Goal: Information Seeking & Learning: Check status

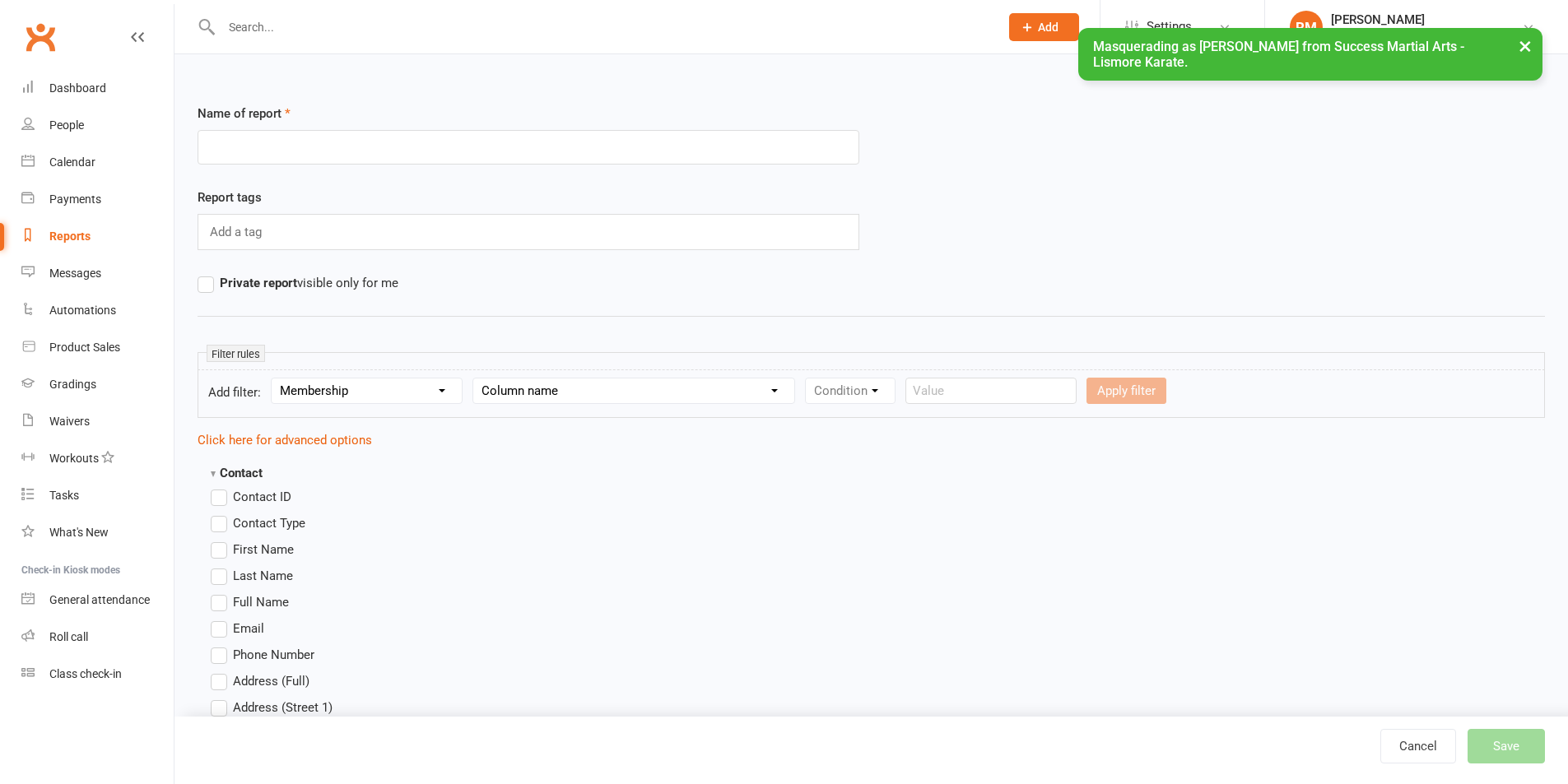
select select "11"
click at [1527, 50] on button "×" at bounding box center [1524, 45] width 30 height 35
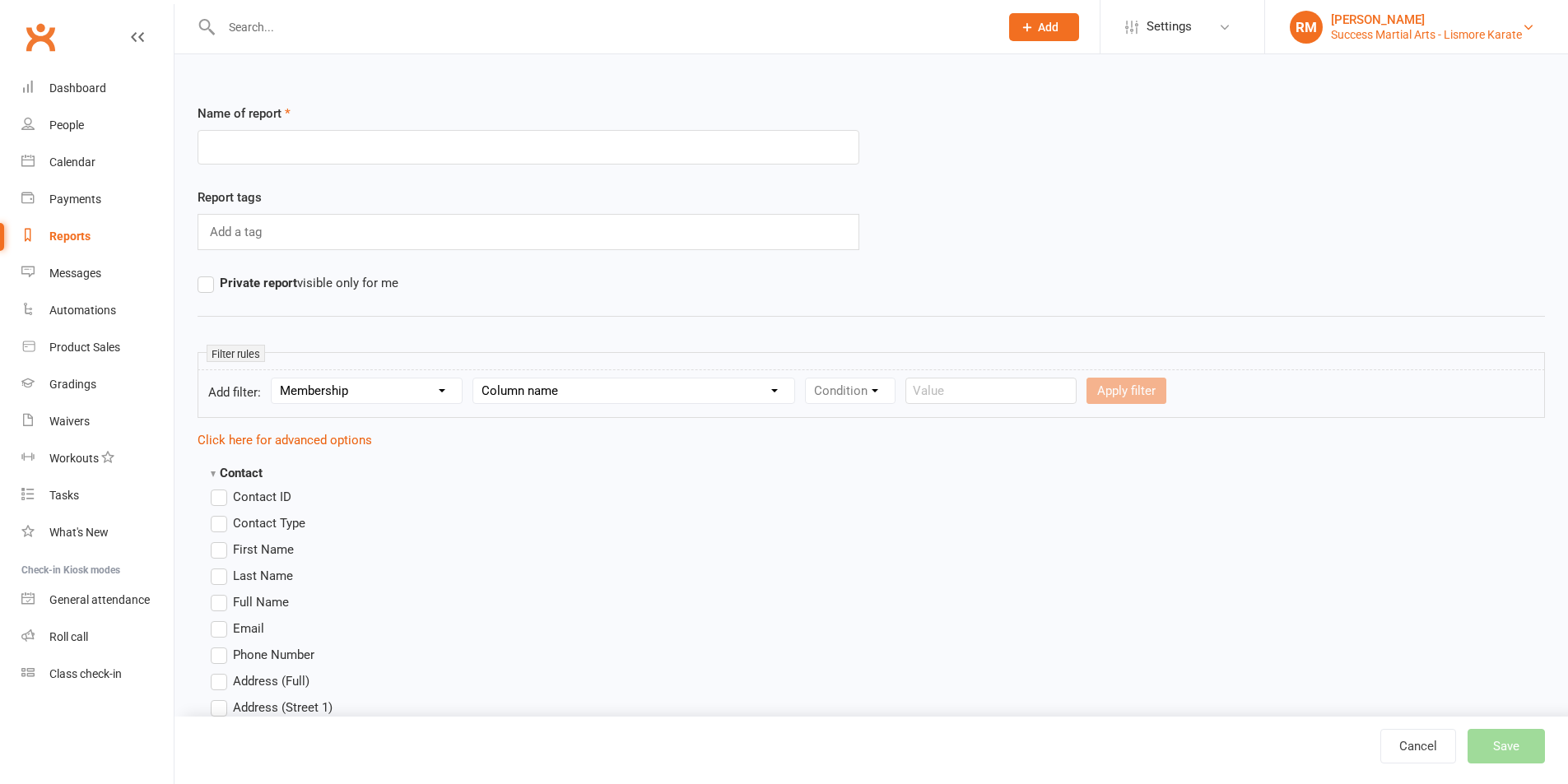
click at [1334, 14] on div "Richard Marlin" at bounding box center [1426, 20] width 191 height 15
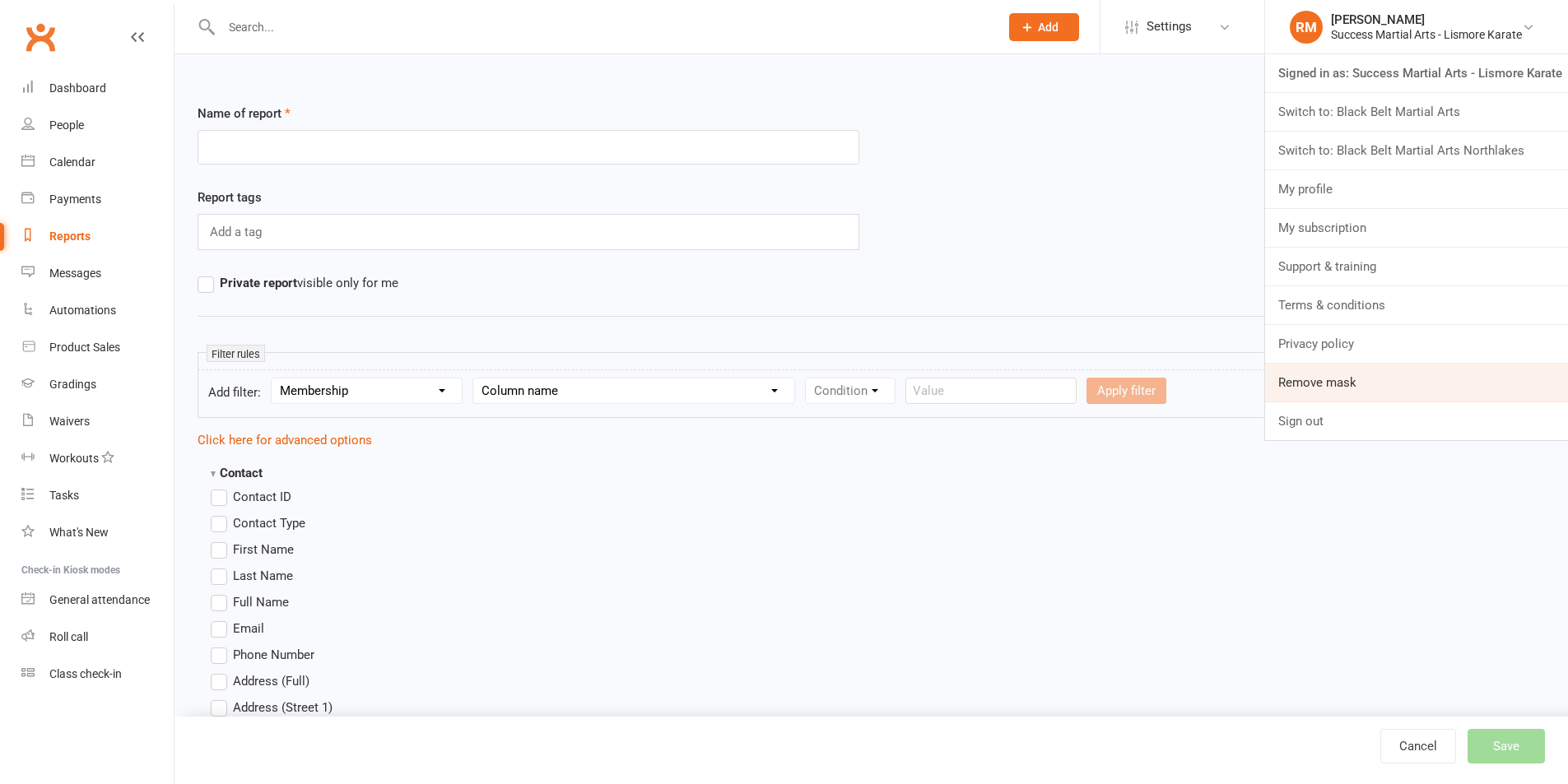
click at [1326, 382] on link "Remove mask" at bounding box center [1416, 383] width 303 height 38
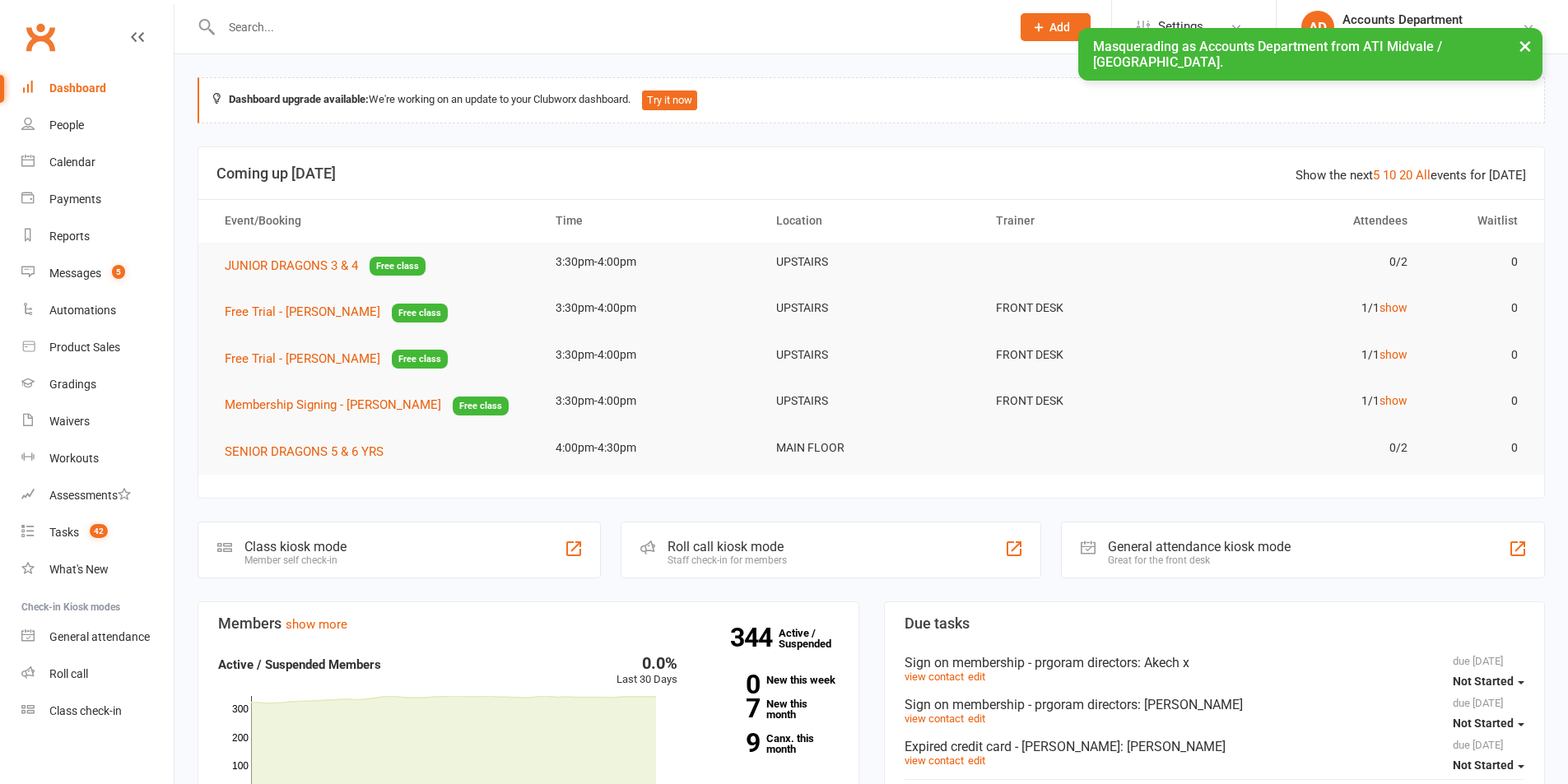
click at [1519, 43] on button "×" at bounding box center [1524, 45] width 30 height 35
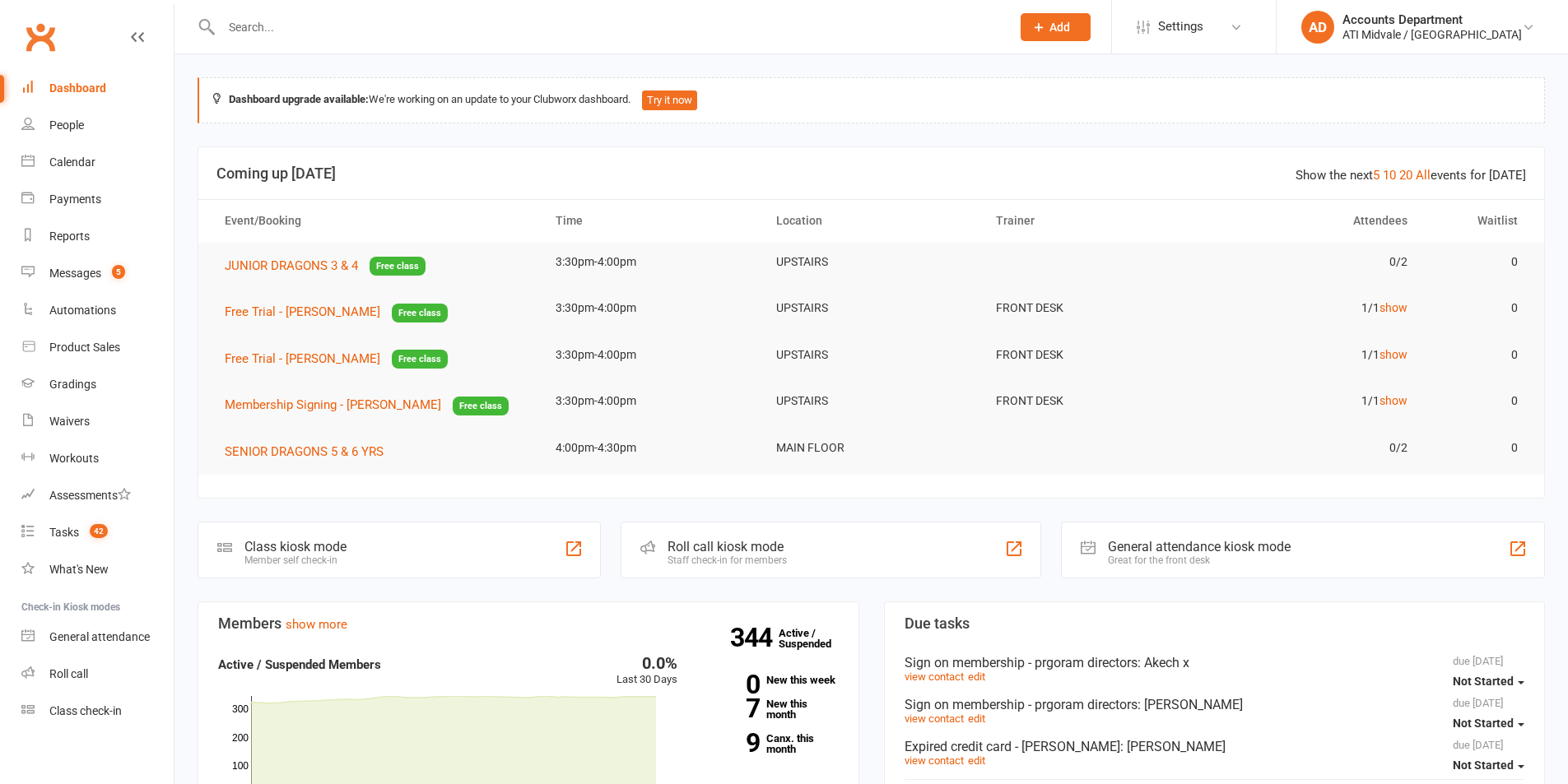
click at [257, 22] on input "text" at bounding box center [607, 26] width 783 height 23
click at [311, 30] on input "text" at bounding box center [607, 26] width 783 height 23
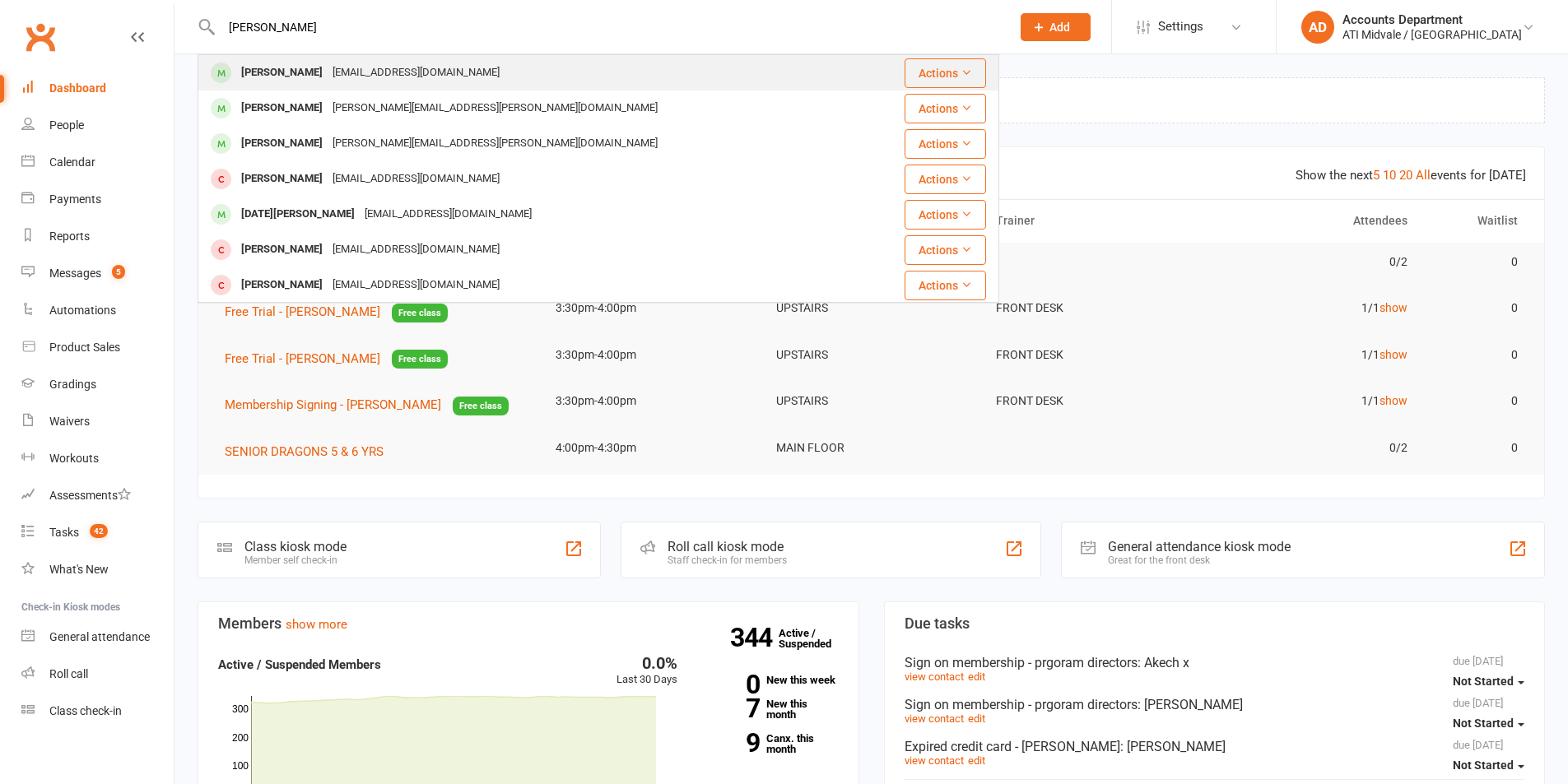
type input "[PERSON_NAME]"
click at [312, 67] on div "[PERSON_NAME]" at bounding box center [281, 73] width 92 height 24
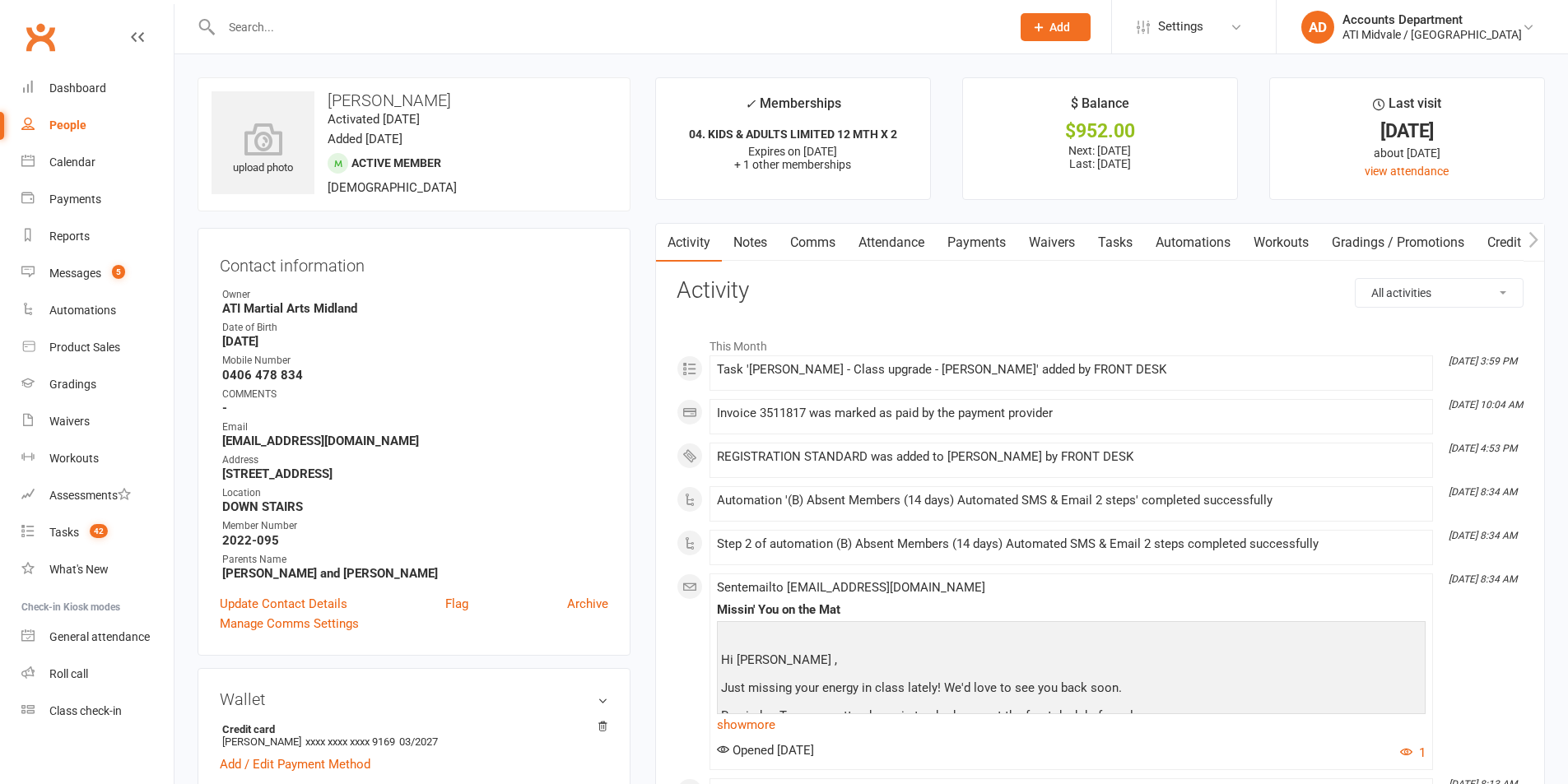
click at [981, 237] on link "Payments" at bounding box center [977, 243] width 82 height 38
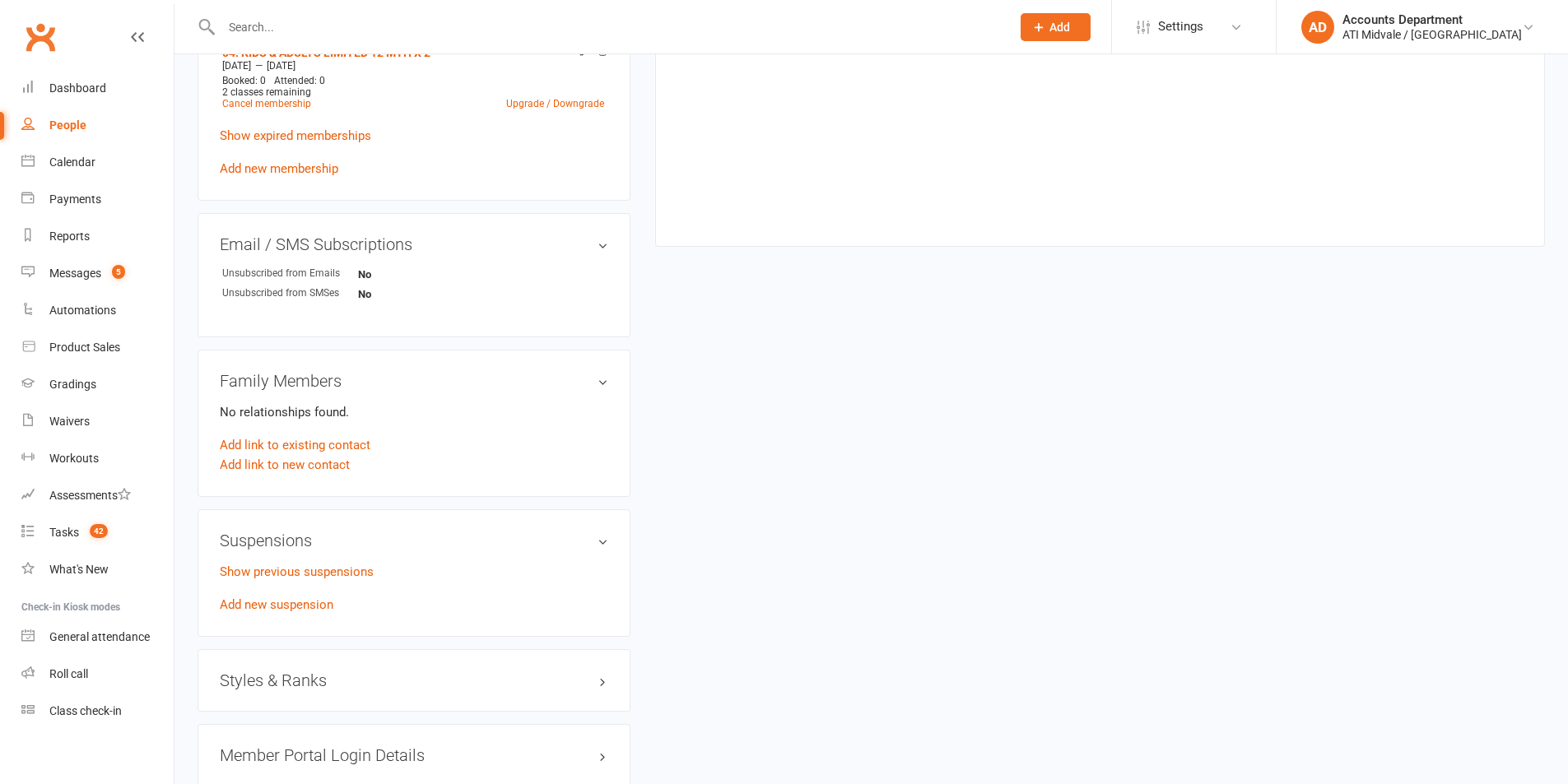
scroll to position [1016, 0]
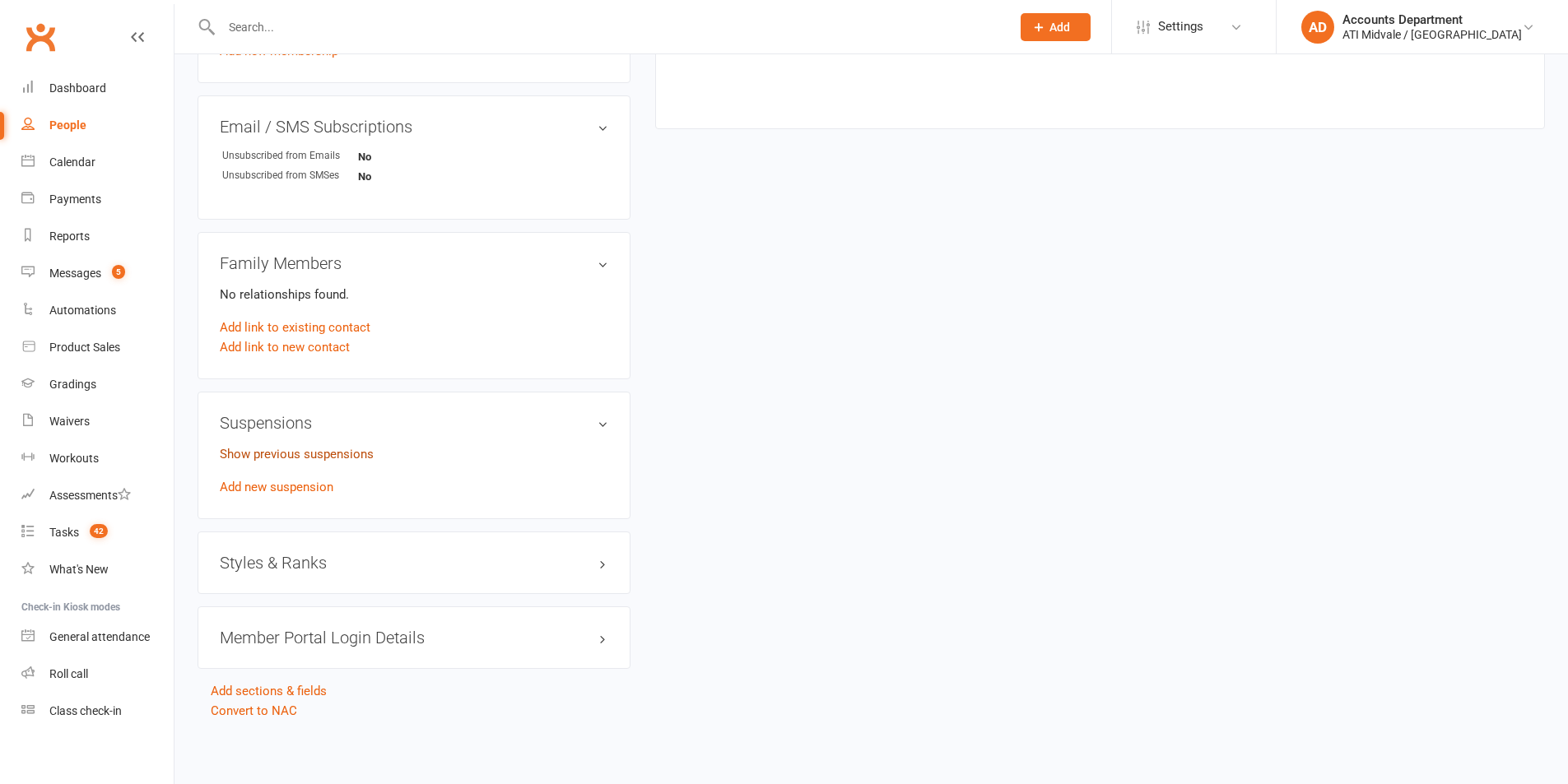
click at [293, 446] on link "Show previous suspensions" at bounding box center [297, 454] width 154 height 15
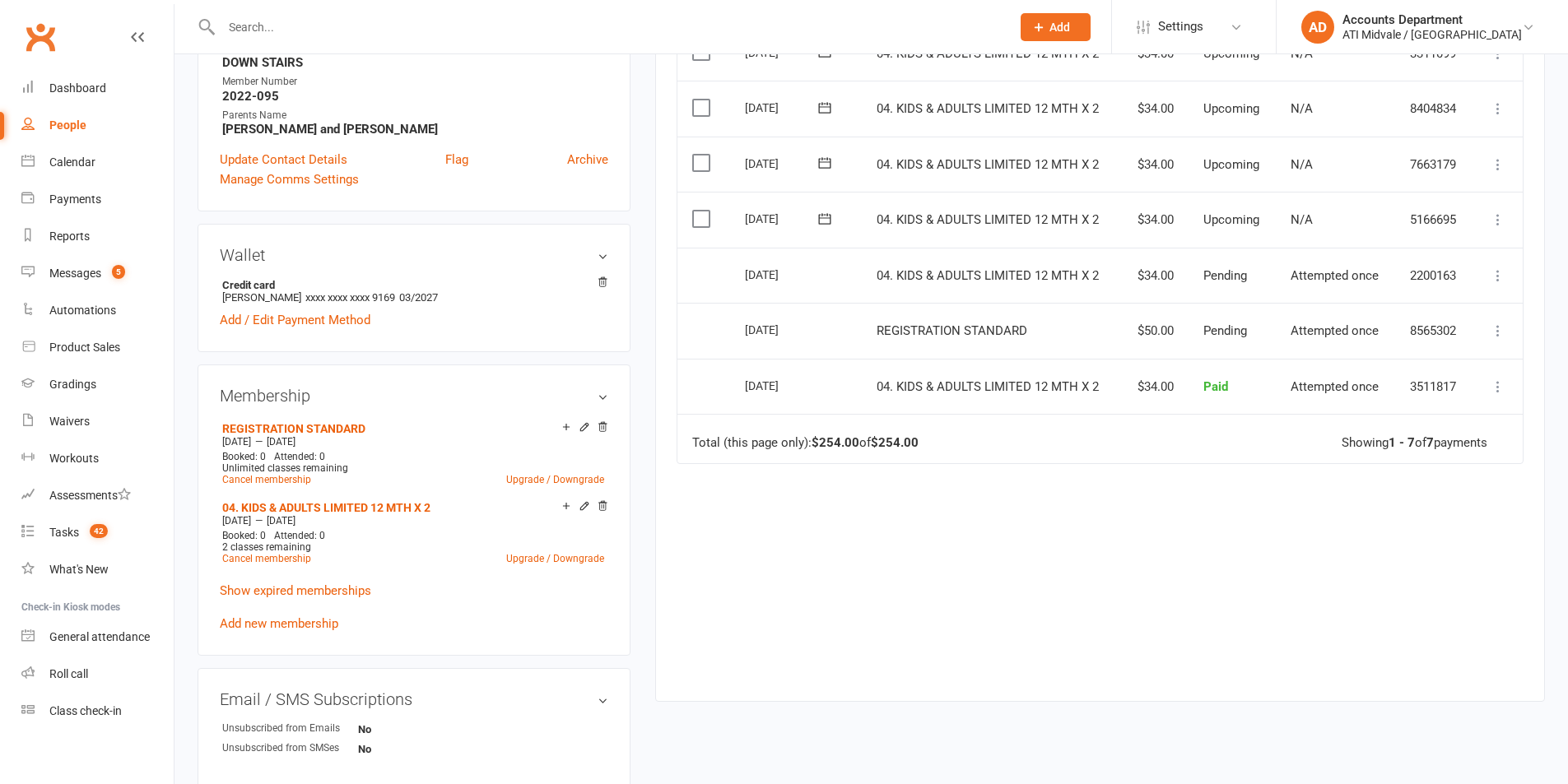
scroll to position [441, 0]
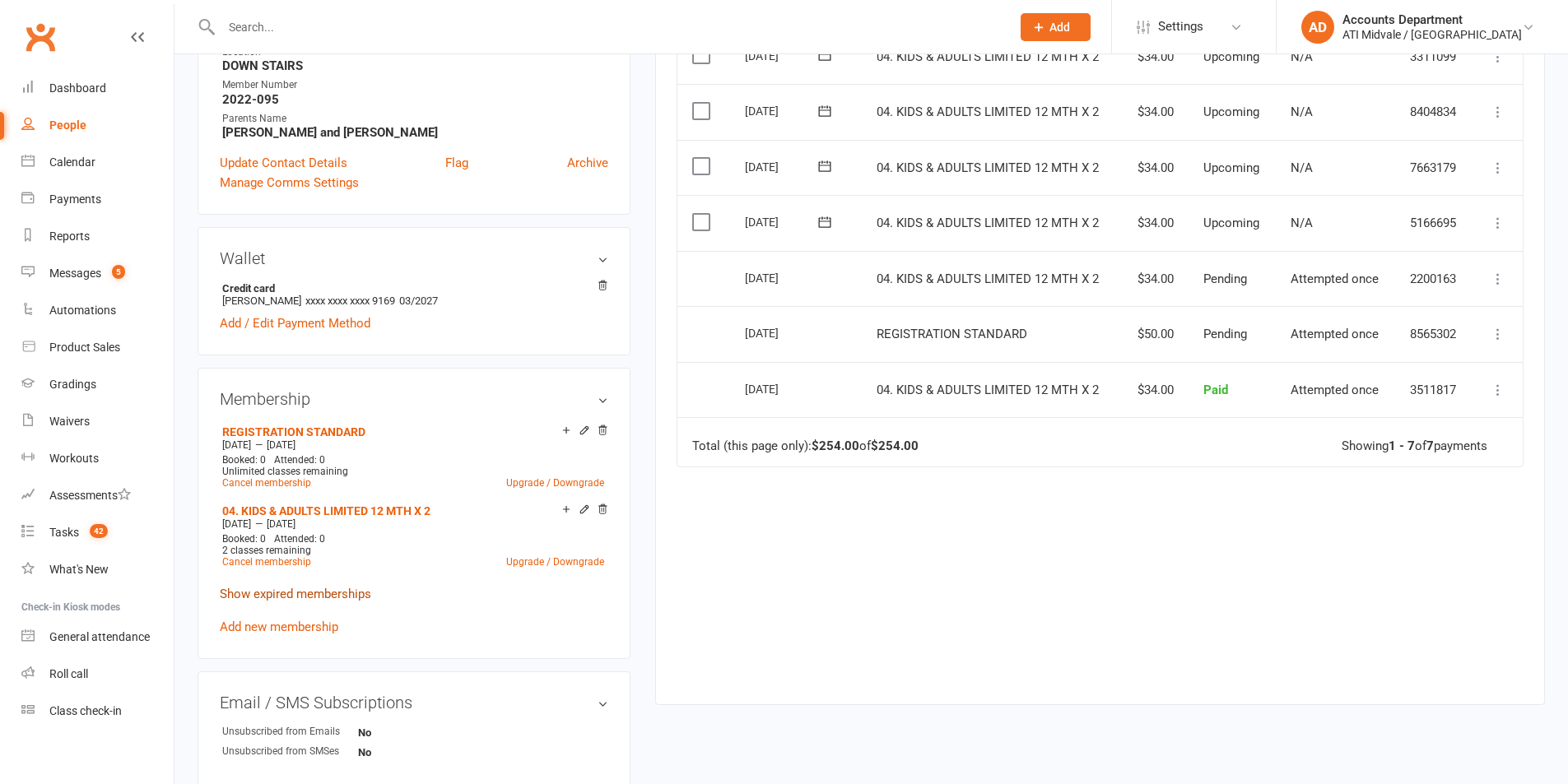
click at [342, 590] on link "Show expired memberships" at bounding box center [295, 593] width 152 height 15
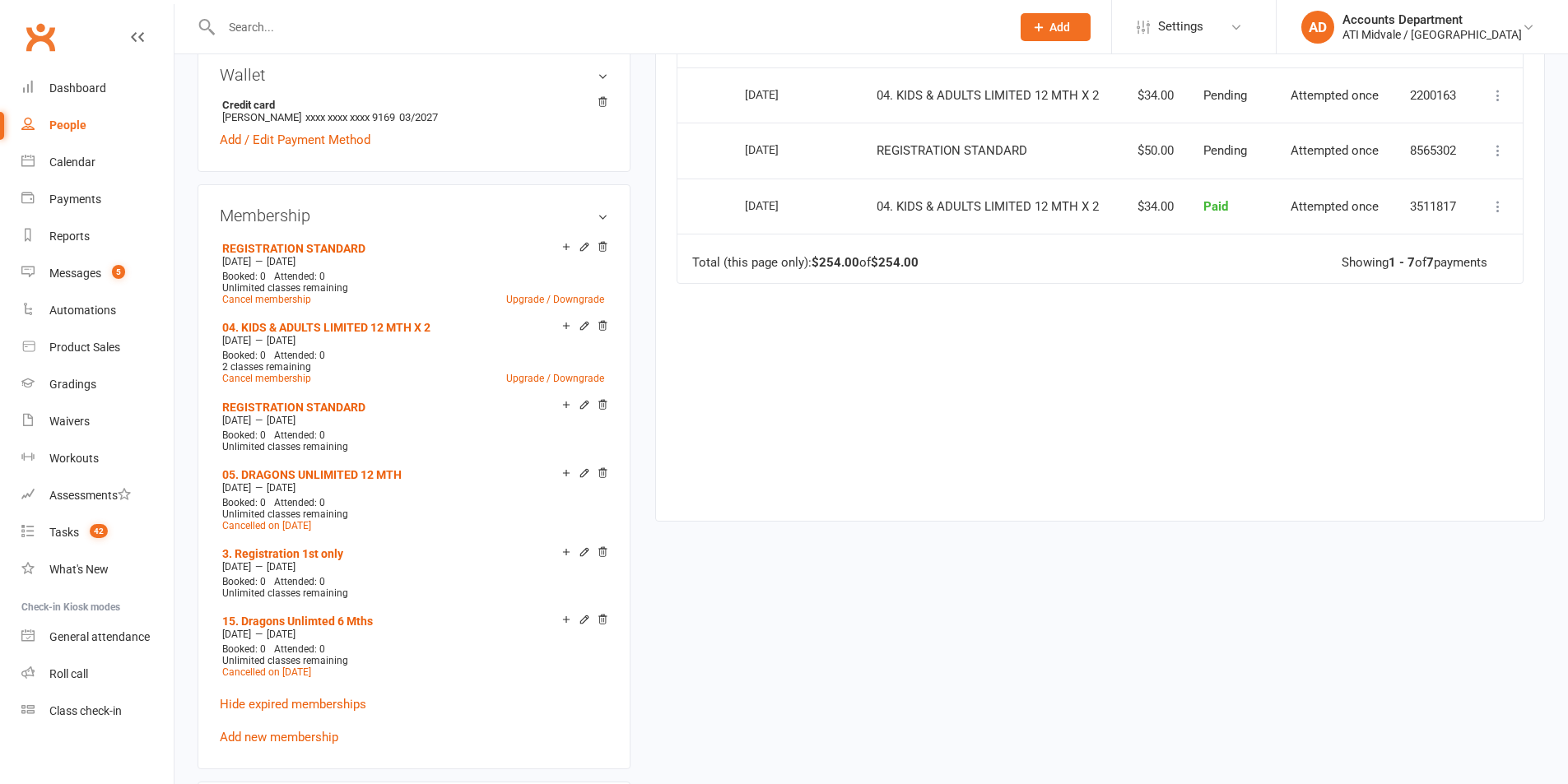
scroll to position [654, 0]
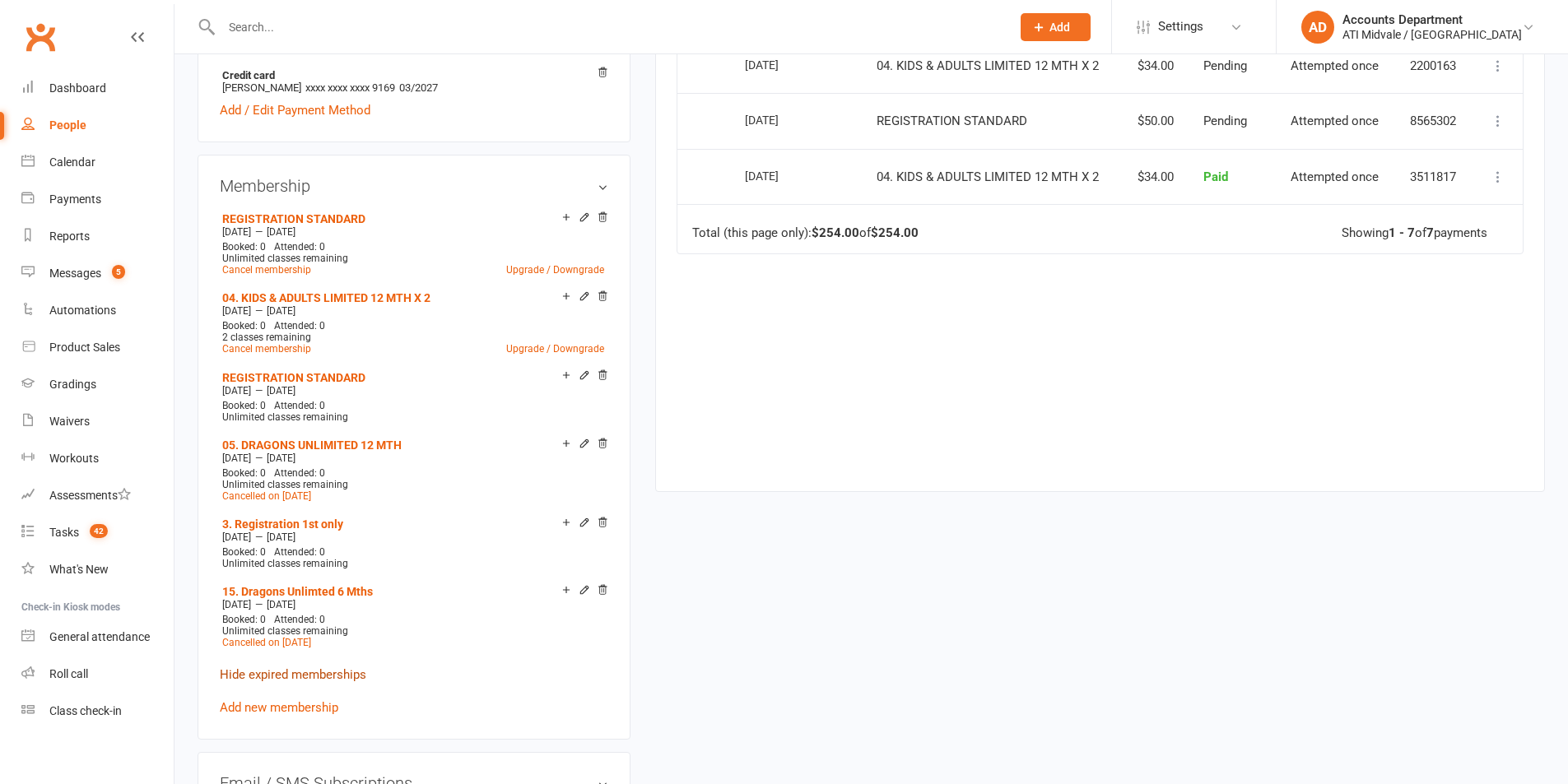
click at [361, 673] on link "Hide expired memberships" at bounding box center [292, 674] width 146 height 15
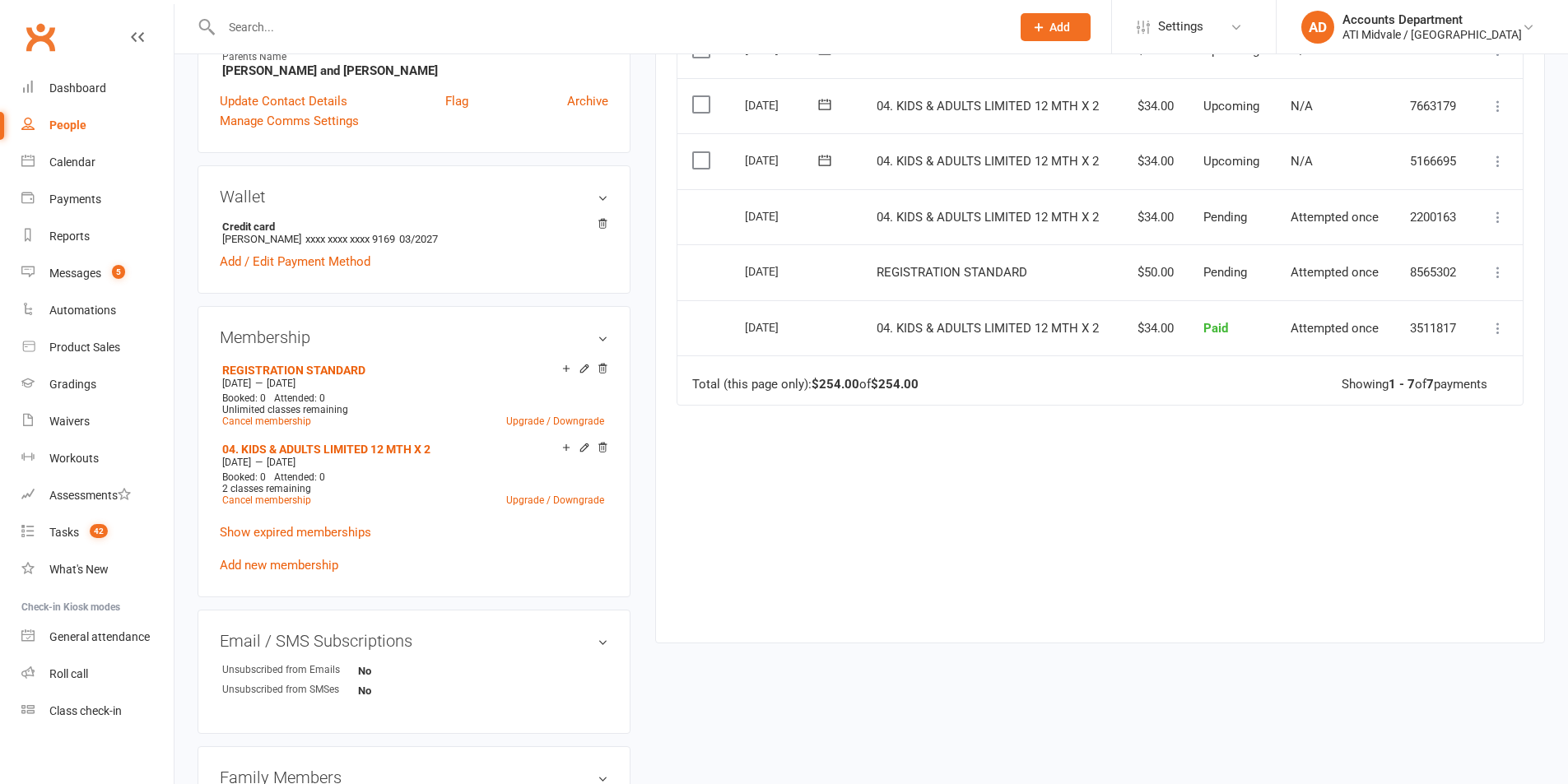
scroll to position [489, 0]
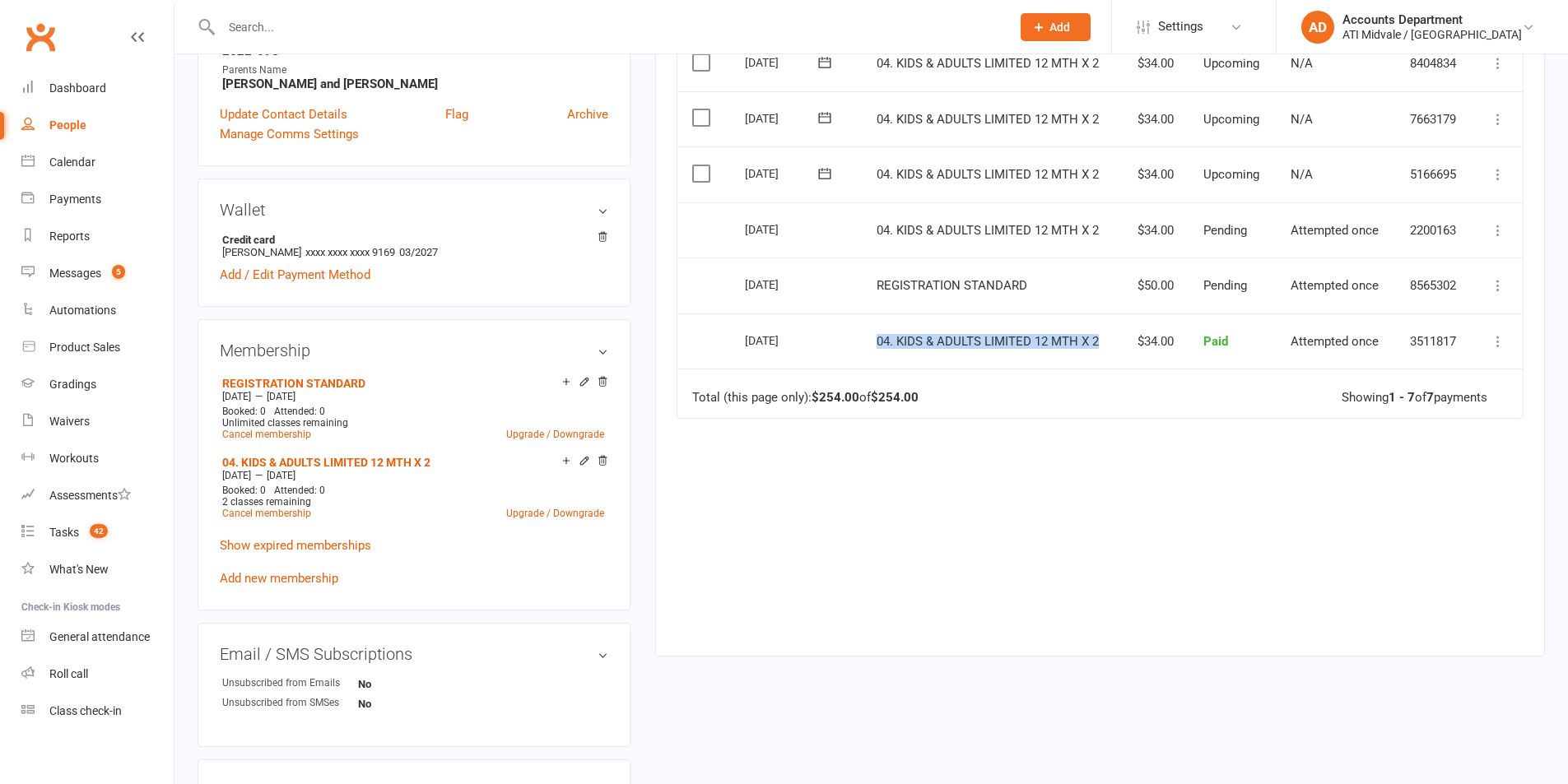
drag, startPoint x: 875, startPoint y: 337, endPoint x: 1100, endPoint y: 328, distance: 225.2
click at [1100, 328] on td "04. KIDS & ADULTS LIMITED 12 MTH X 2" at bounding box center [989, 341] width 255 height 56
click at [311, 550] on link "Show expired memberships" at bounding box center [295, 545] width 152 height 15
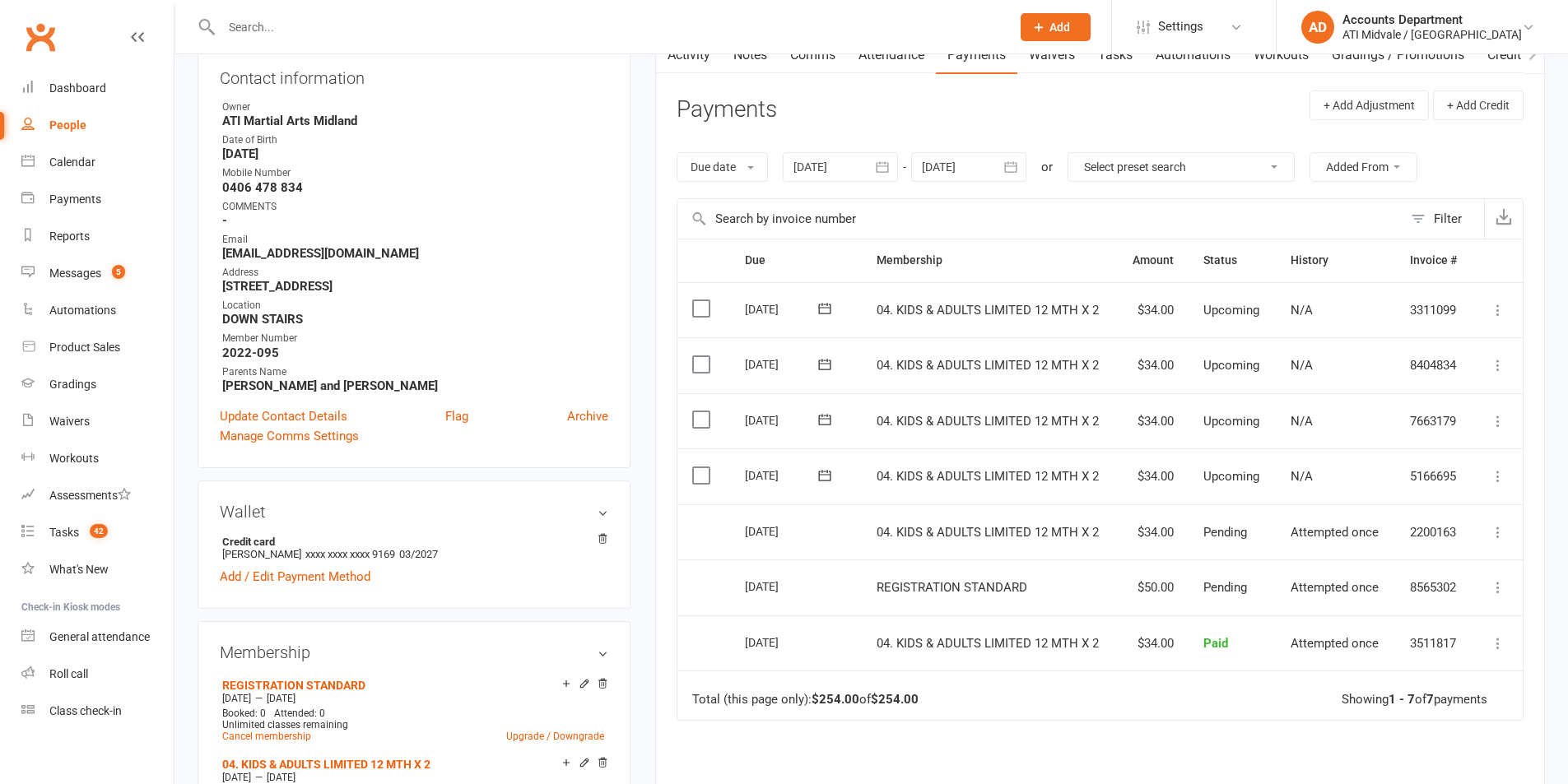
scroll to position [161, 0]
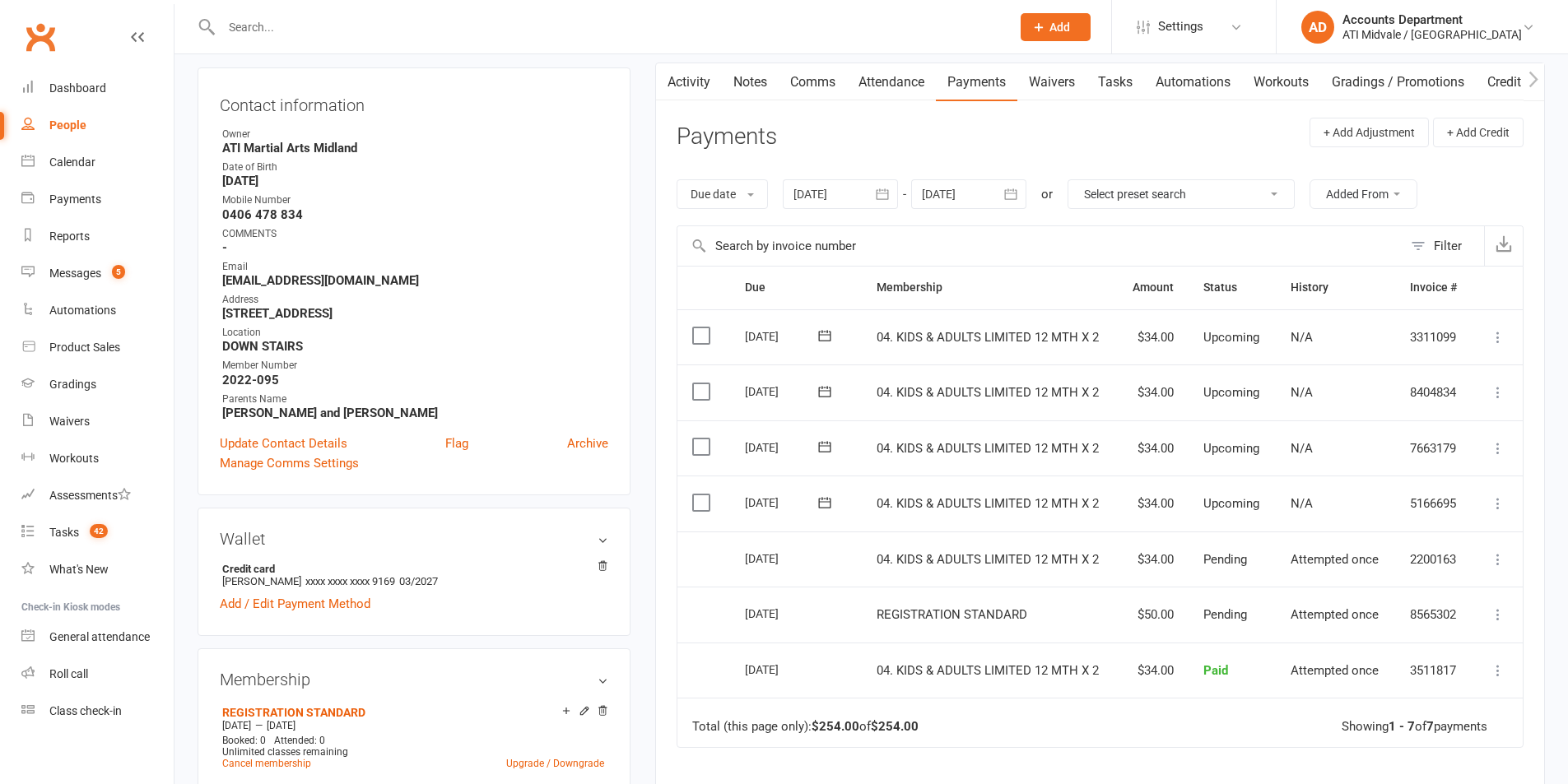
click at [885, 193] on icon "button" at bounding box center [883, 194] width 13 height 11
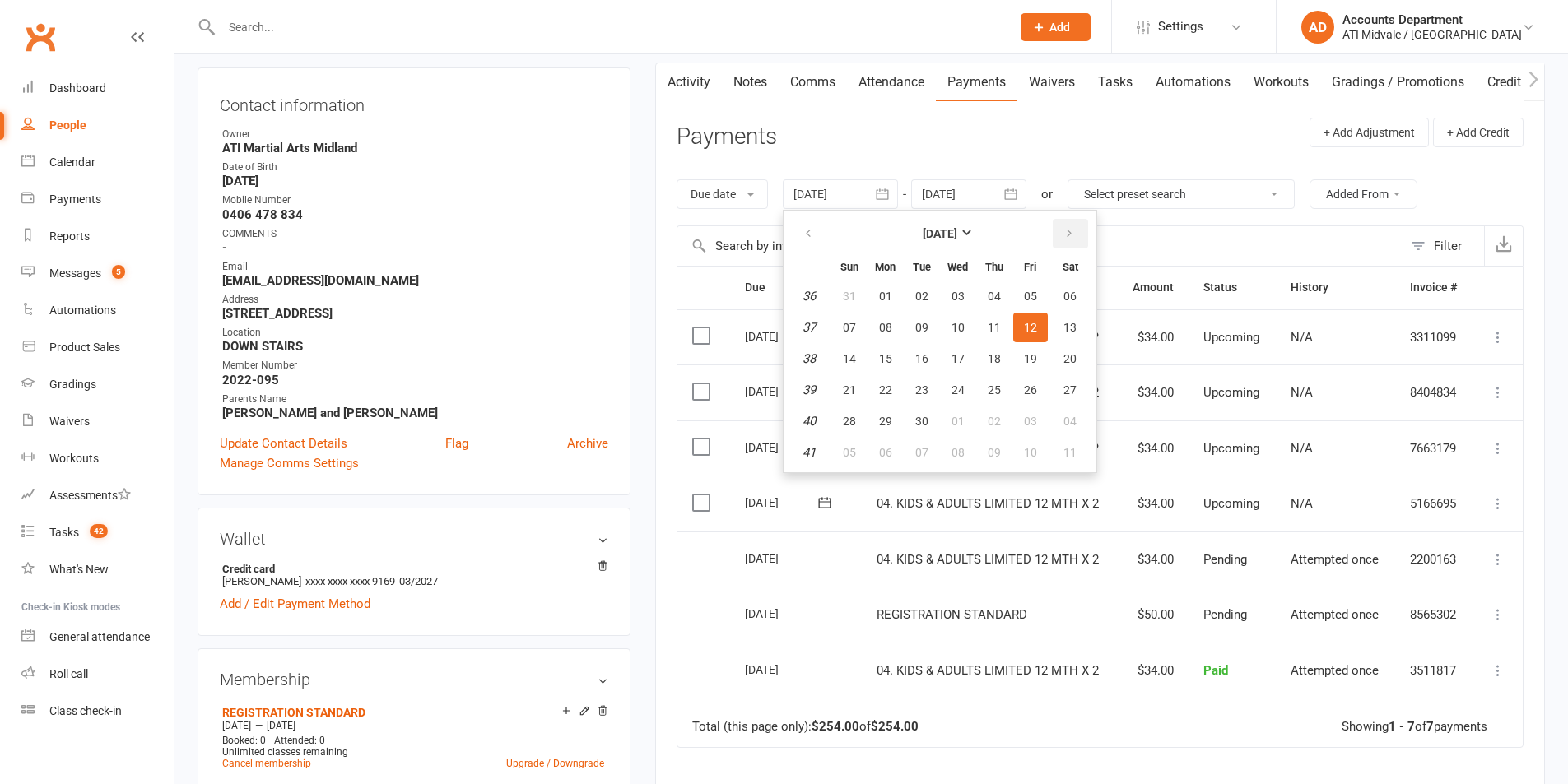
click at [1062, 228] on button "button" at bounding box center [1070, 233] width 35 height 30
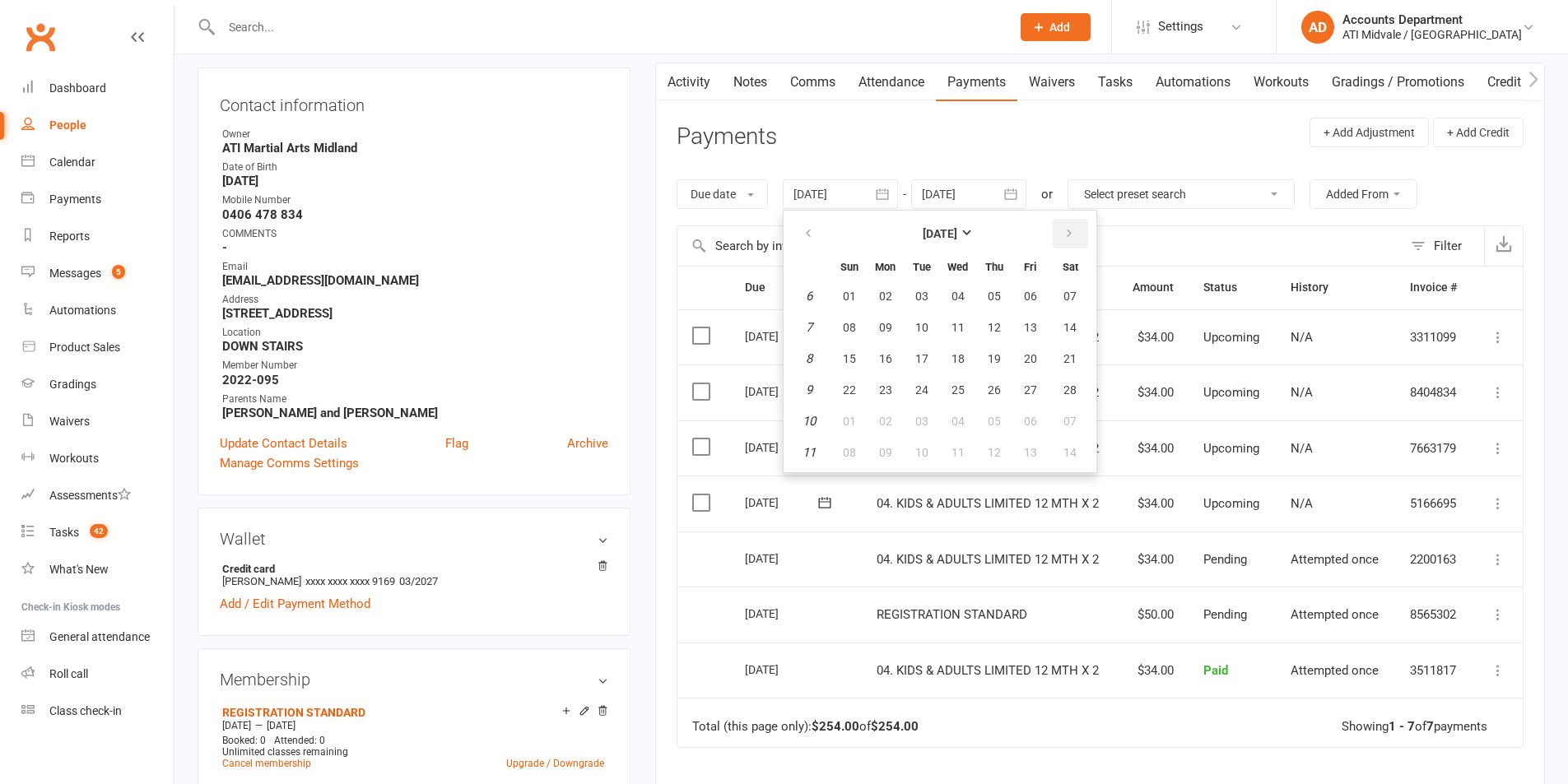
click at [1062, 228] on button "button" at bounding box center [1070, 233] width 35 height 30
click at [924, 424] on span "31" at bounding box center [922, 421] width 14 height 14
type input "[DATE]"
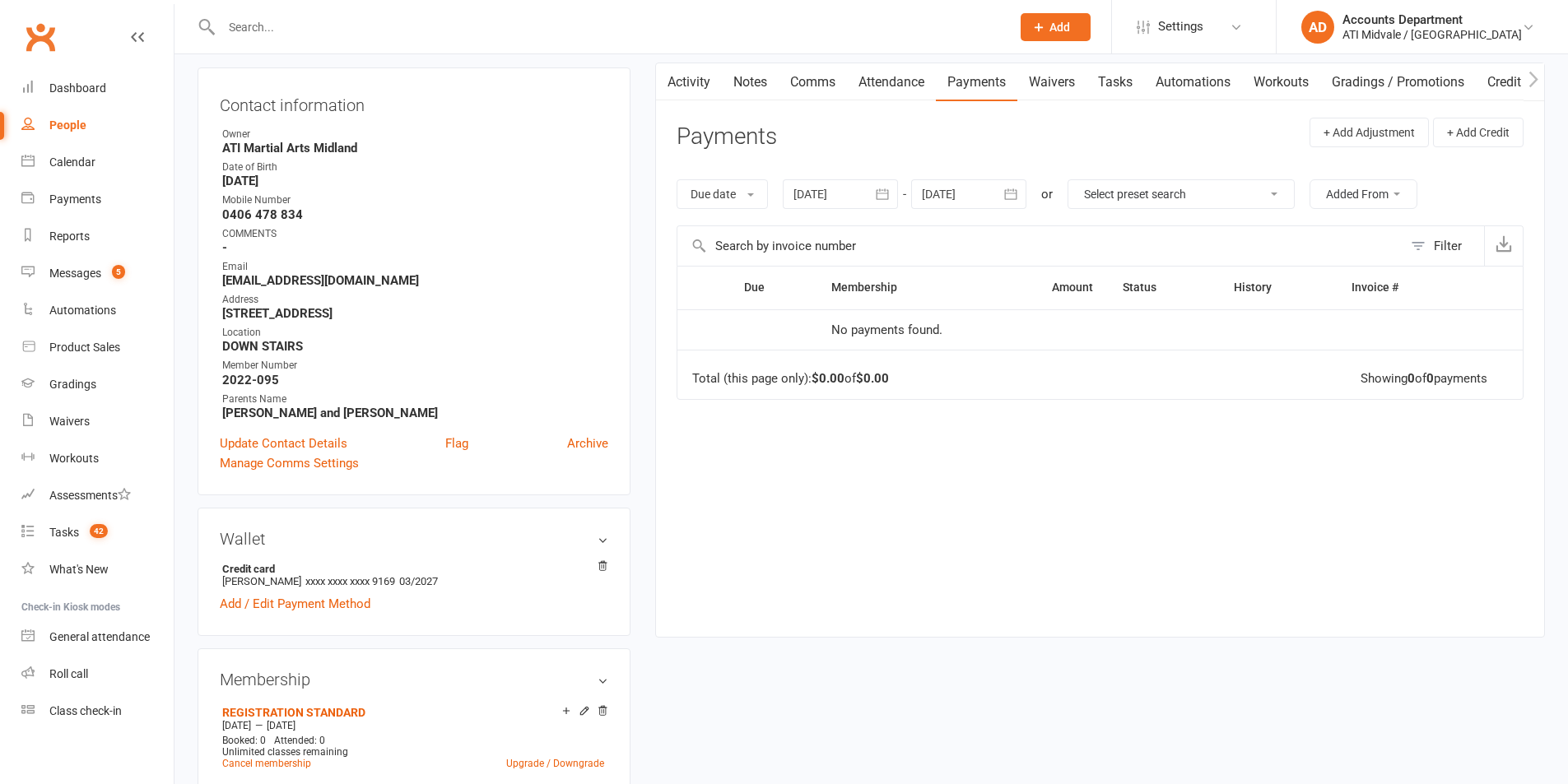
click at [1024, 190] on button "button" at bounding box center [1011, 194] width 30 height 30
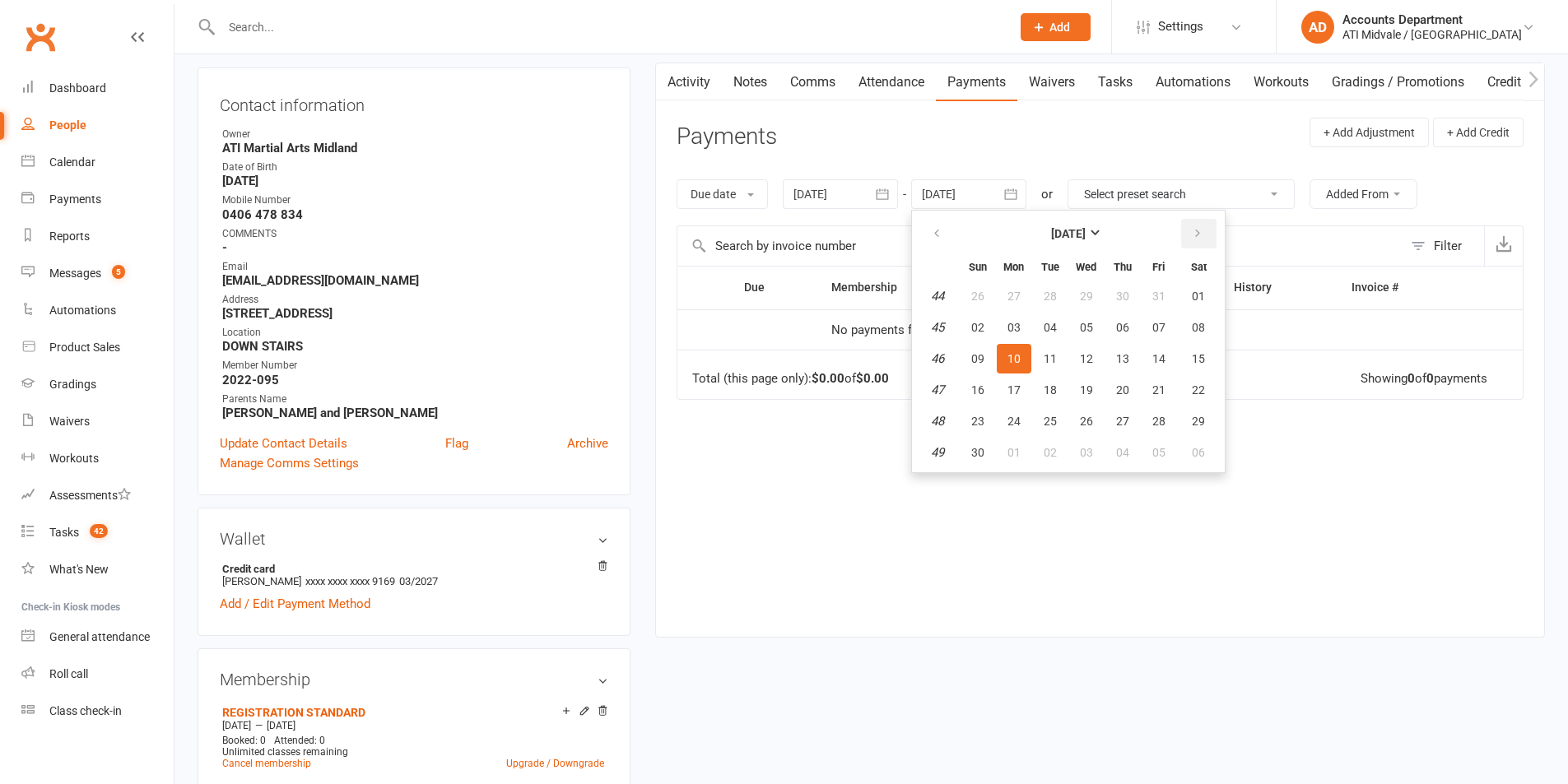
click at [1185, 236] on button "button" at bounding box center [1198, 233] width 35 height 30
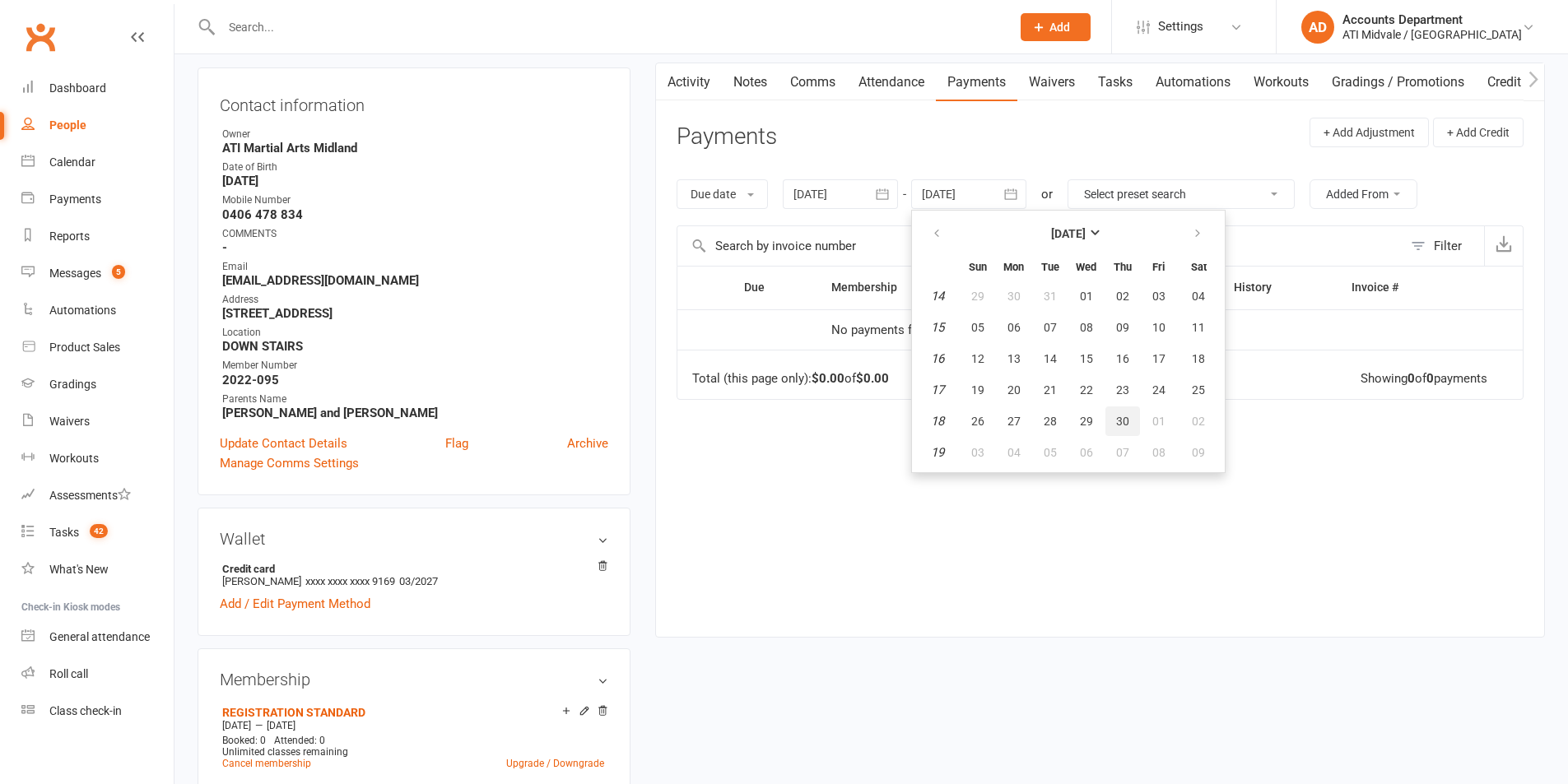
click at [1125, 425] on span "30" at bounding box center [1122, 421] width 14 height 14
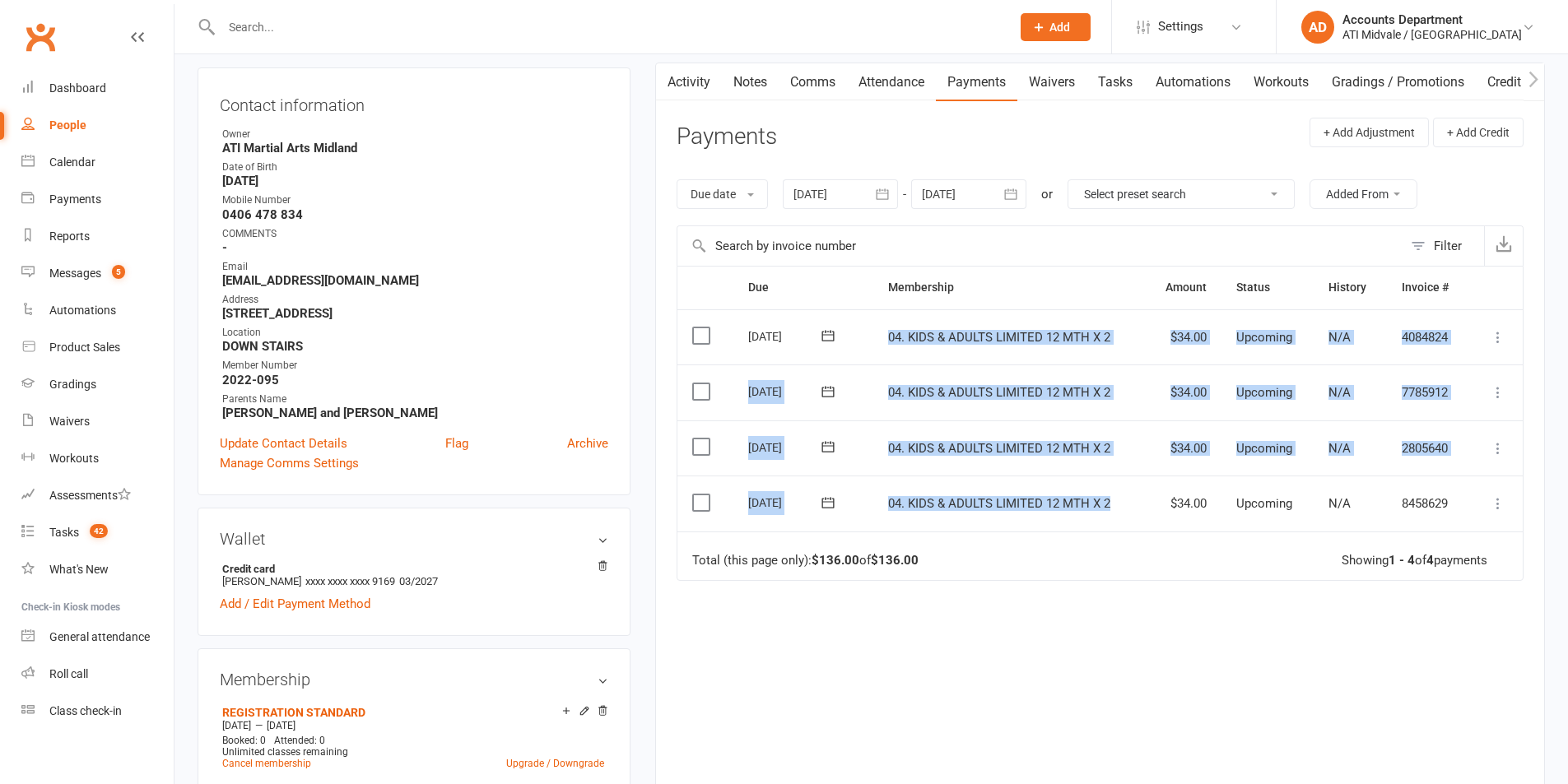
drag, startPoint x: 1113, startPoint y: 502, endPoint x: 879, endPoint y: 342, distance: 283.5
click at [879, 342] on table "Due Contact Membership Amount Status History Invoice # Select this [DATE] [PERS…" at bounding box center [1100, 423] width 847 height 315
click at [1071, 427] on td "04. KIDS & ADULTS LIMITED 12 MTH X 2" at bounding box center [1009, 448] width 271 height 56
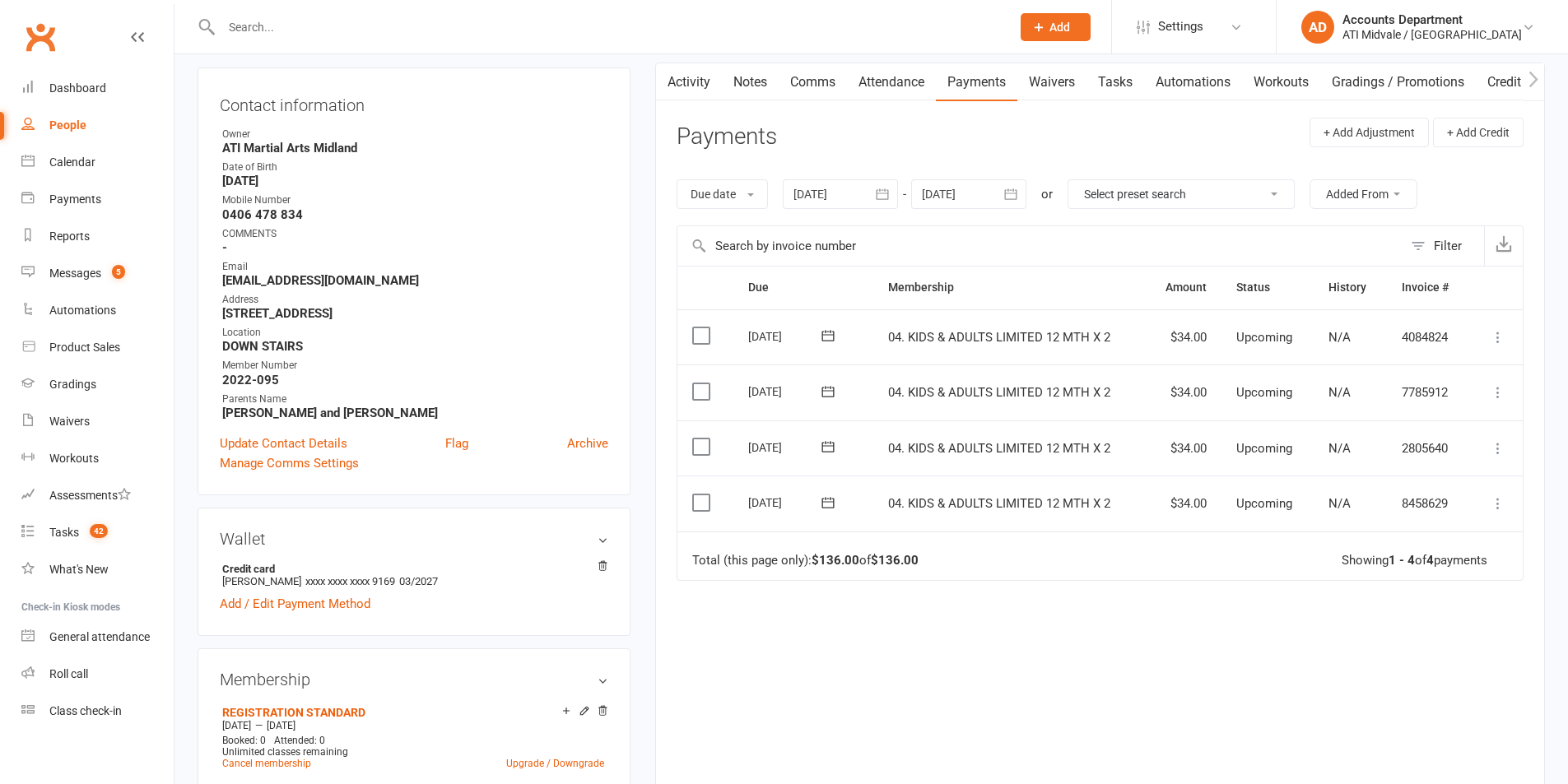
click at [1011, 191] on icon "button" at bounding box center [1011, 194] width 13 height 11
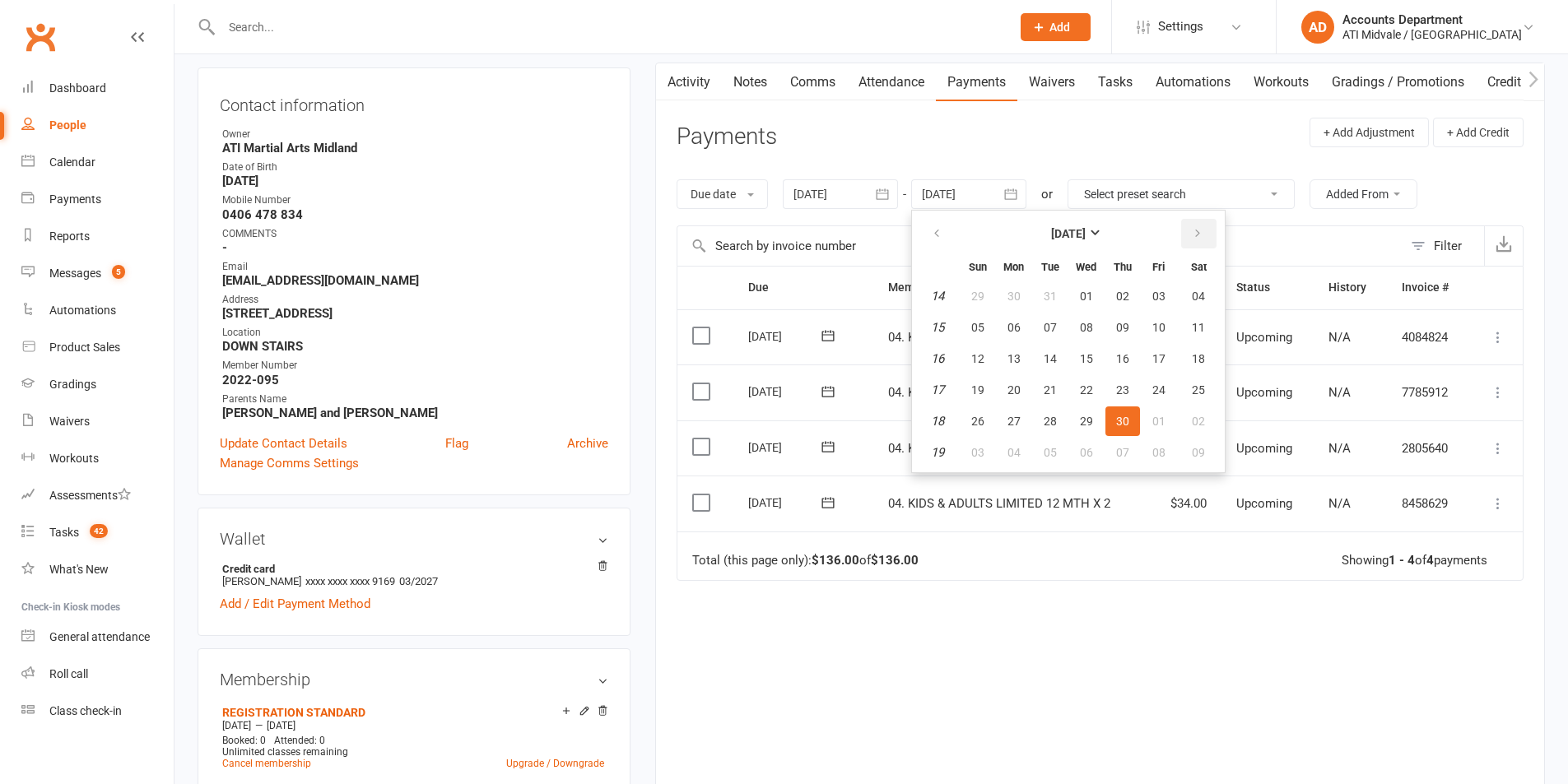
click at [1195, 231] on icon "button" at bounding box center [1198, 233] width 12 height 14
click at [1100, 380] on button "20" at bounding box center [1087, 389] width 35 height 30
type input "[DATE]"
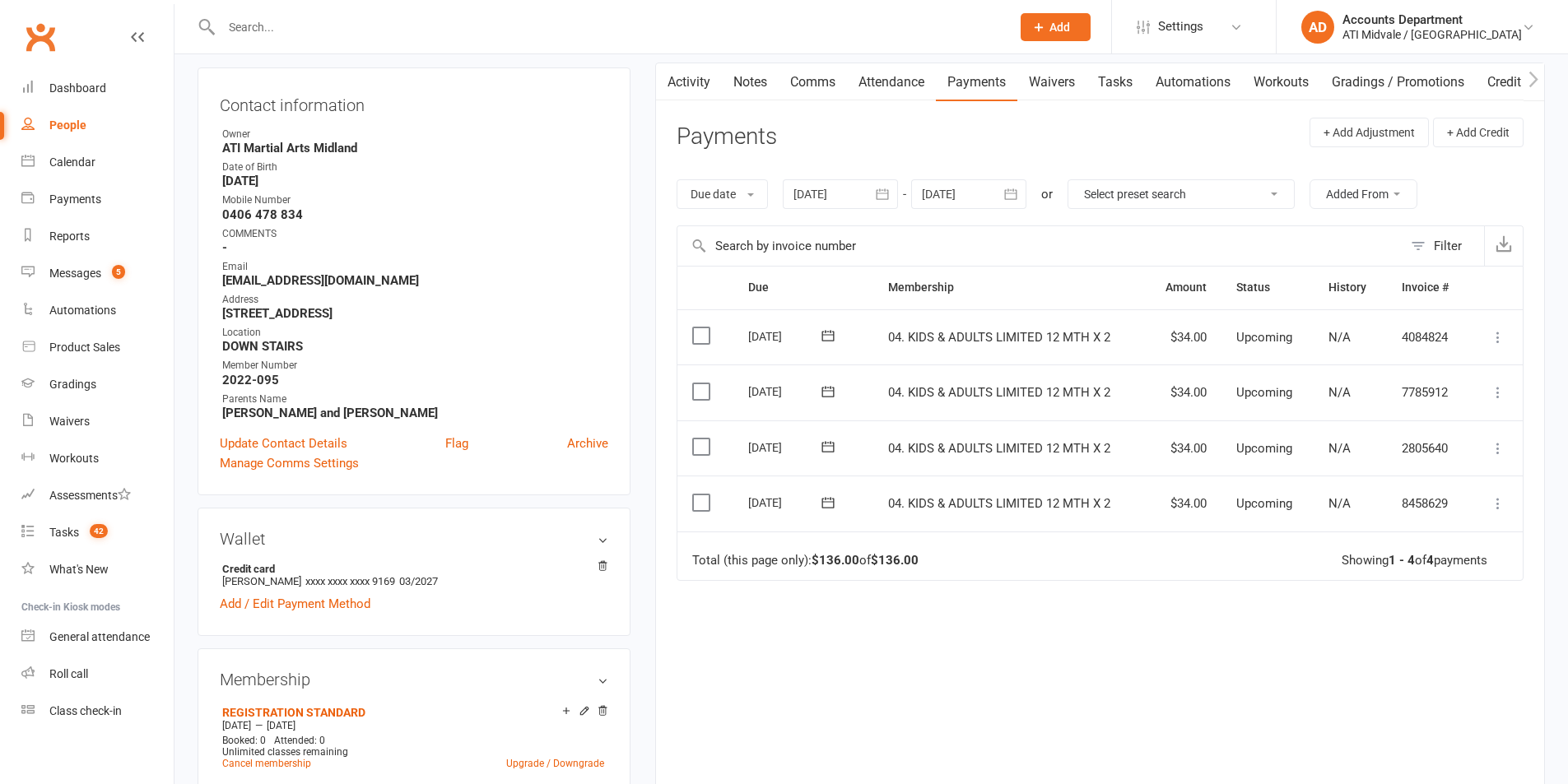
scroll to position [0, 0]
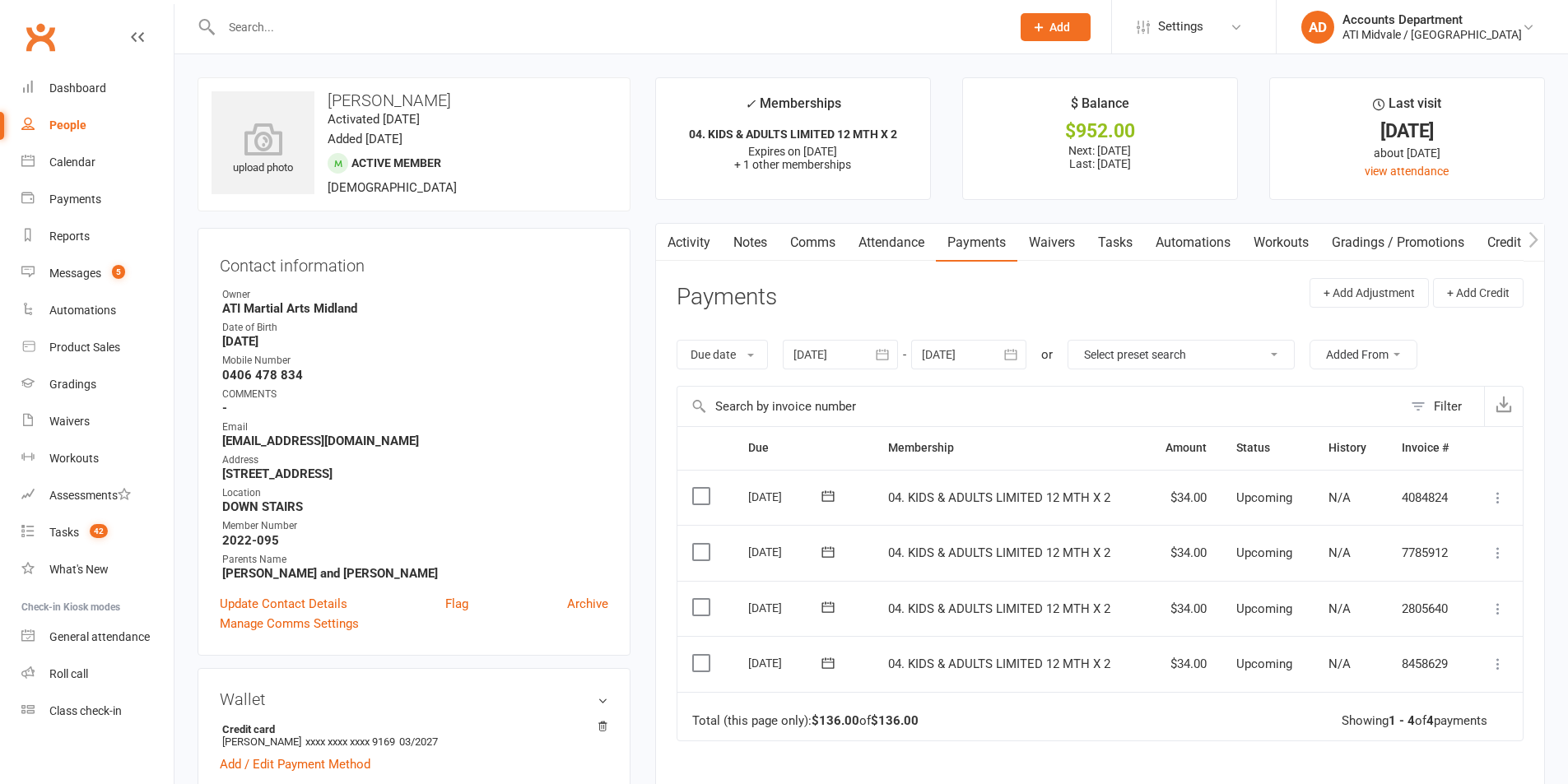
click at [695, 247] on link "Activity" at bounding box center [689, 243] width 66 height 38
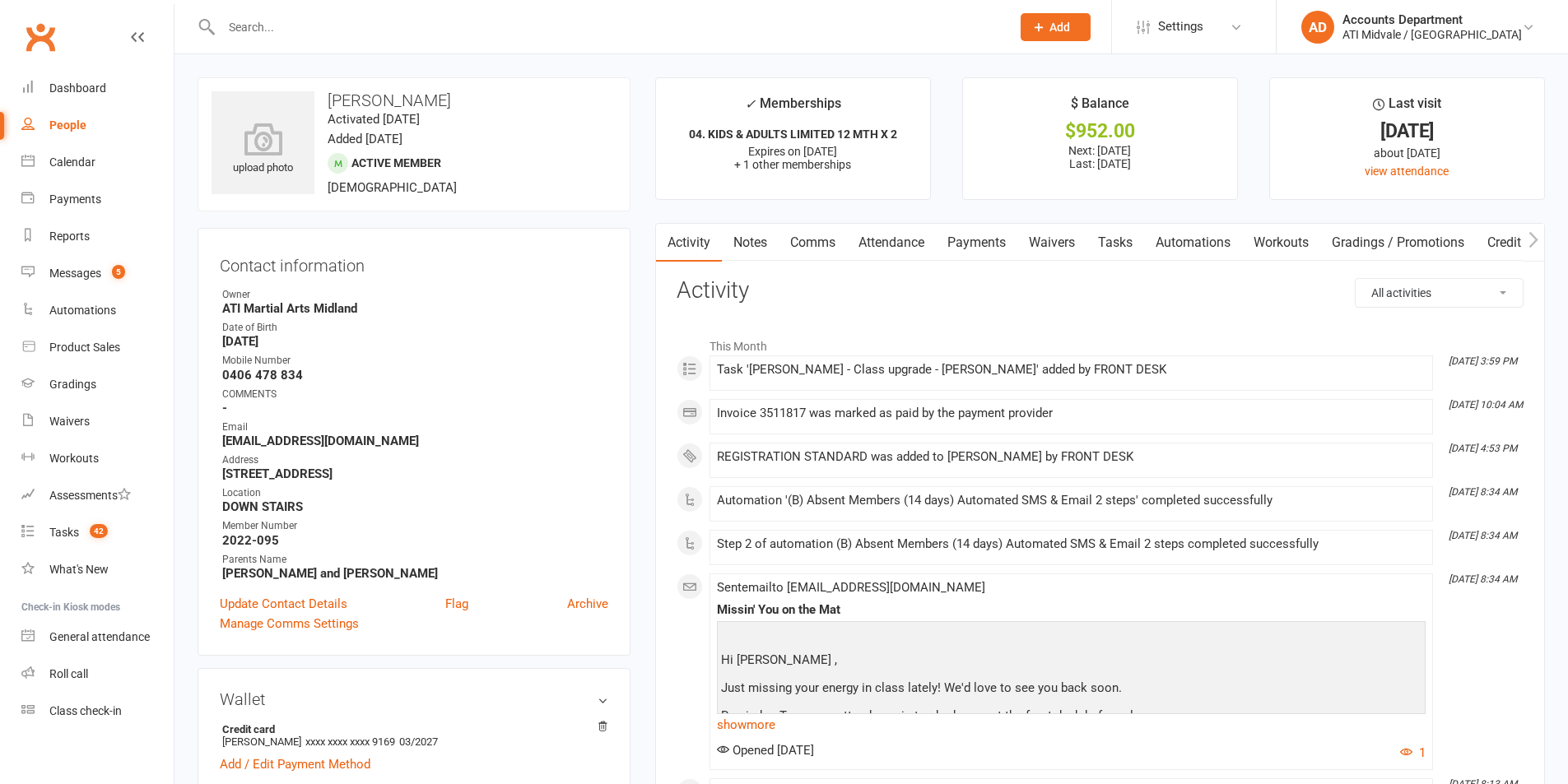
click at [1396, 292] on select "All activities Bookings / Attendances Communications Notes Failed SMSes Grading…" at bounding box center [1439, 292] width 167 height 28
select select "MembershipLogEntry"
click at [1356, 279] on select "All activities Bookings / Attendances Communications Notes Failed SMSes Grading…" at bounding box center [1439, 292] width 167 height 28
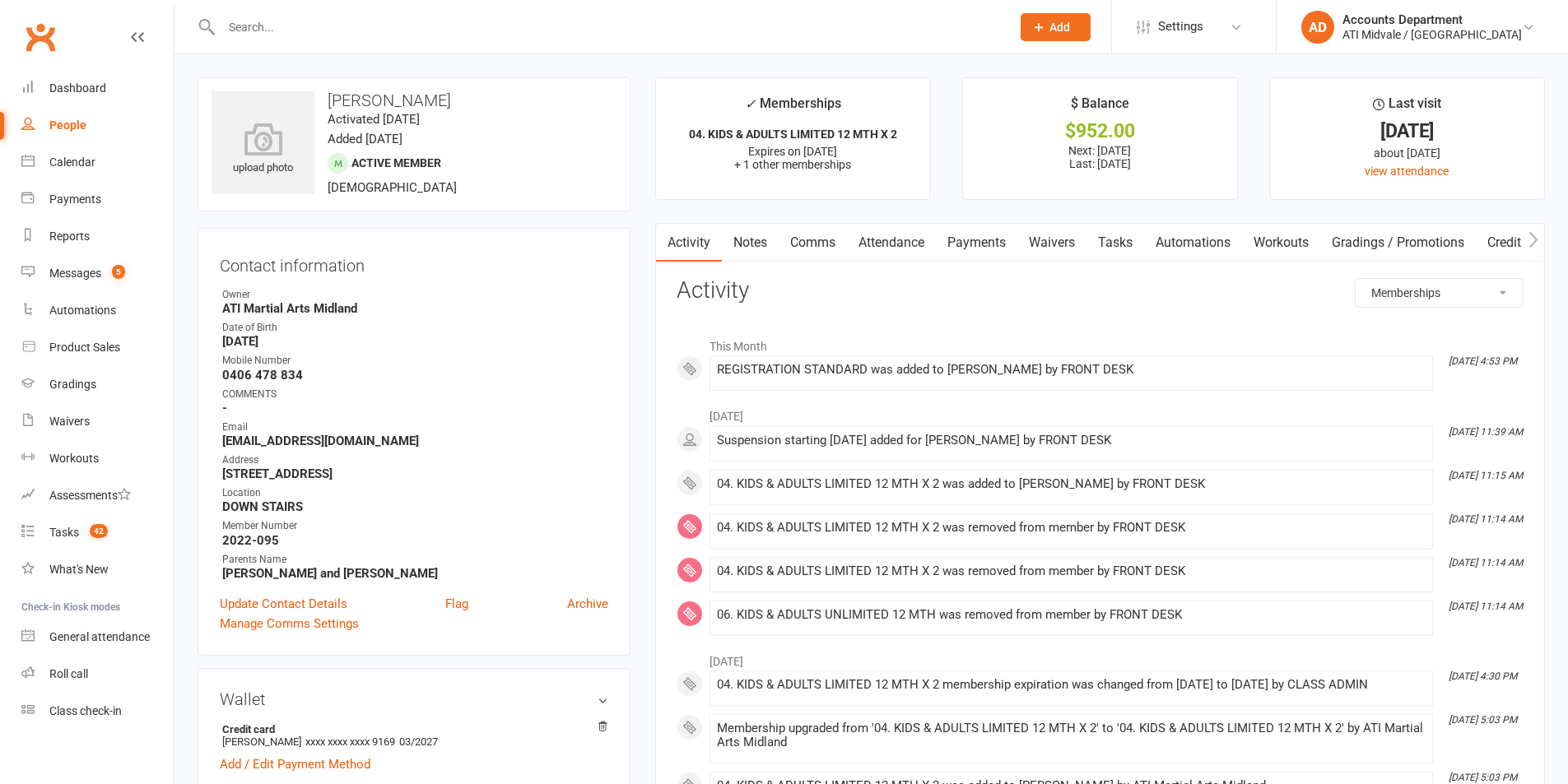
drag, startPoint x: 1187, startPoint y: 431, endPoint x: 1048, endPoint y: 438, distance: 139.2
click at [1048, 438] on li "[DATE] 11:39 AM Suspension starting [DATE] added for [PERSON_NAME] by FRONT DESK" at bounding box center [1070, 444] width 724 height 35
click at [1153, 426] on li "[DATE] 11:39 AM Suspension starting [DATE] added for [PERSON_NAME] by FRONT DESK" at bounding box center [1070, 444] width 724 height 35
drag, startPoint x: 1061, startPoint y: 466, endPoint x: 1184, endPoint y: 435, distance: 126.8
click at [1184, 435] on div "Suspension starting [DATE] added for [PERSON_NAME] by FRONT DESK" at bounding box center [1071, 444] width 709 height 21
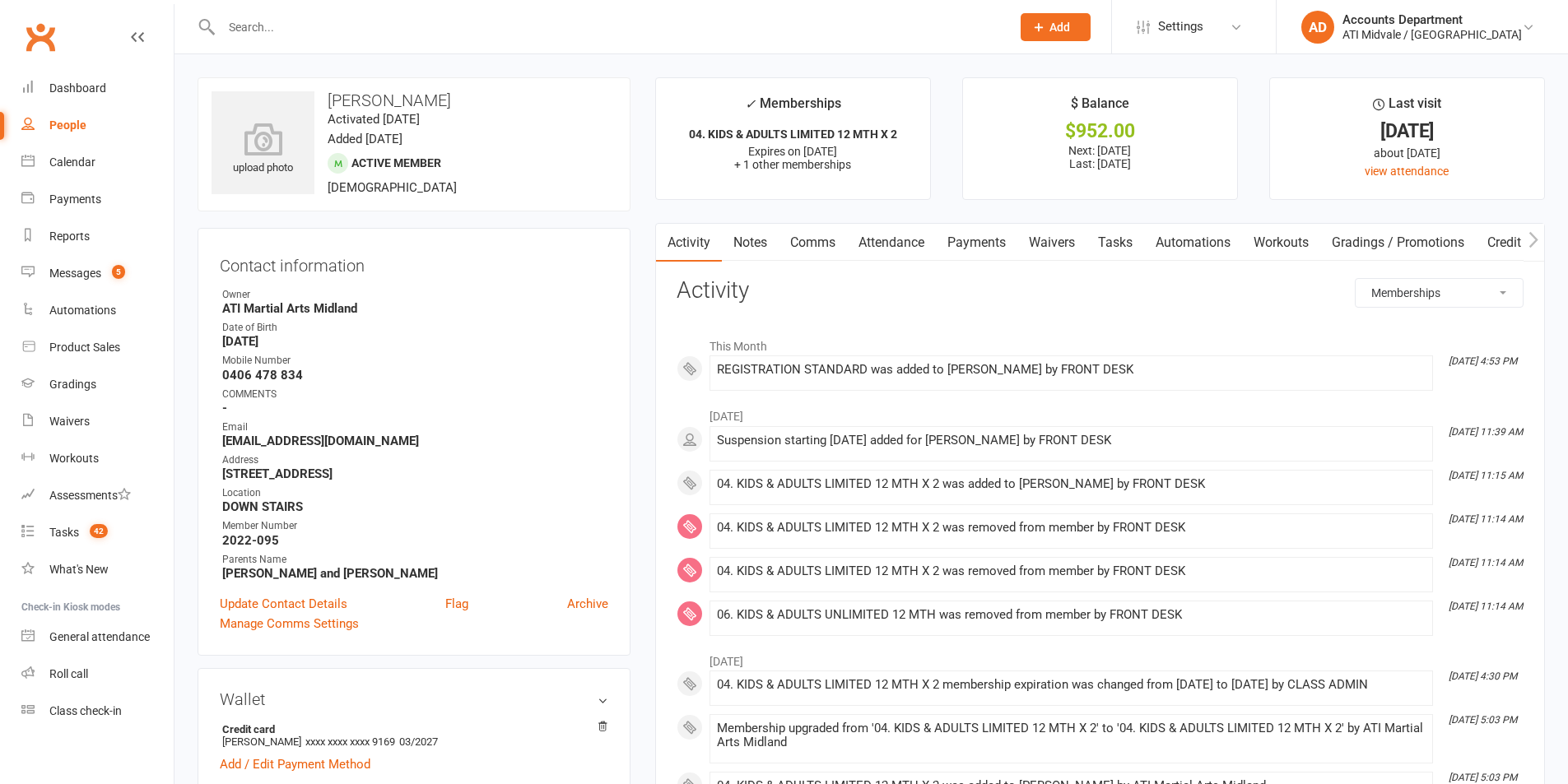
click at [1198, 444] on div "Suspension starting [DATE] added for [PERSON_NAME] by FRONT DESK" at bounding box center [1071, 440] width 709 height 14
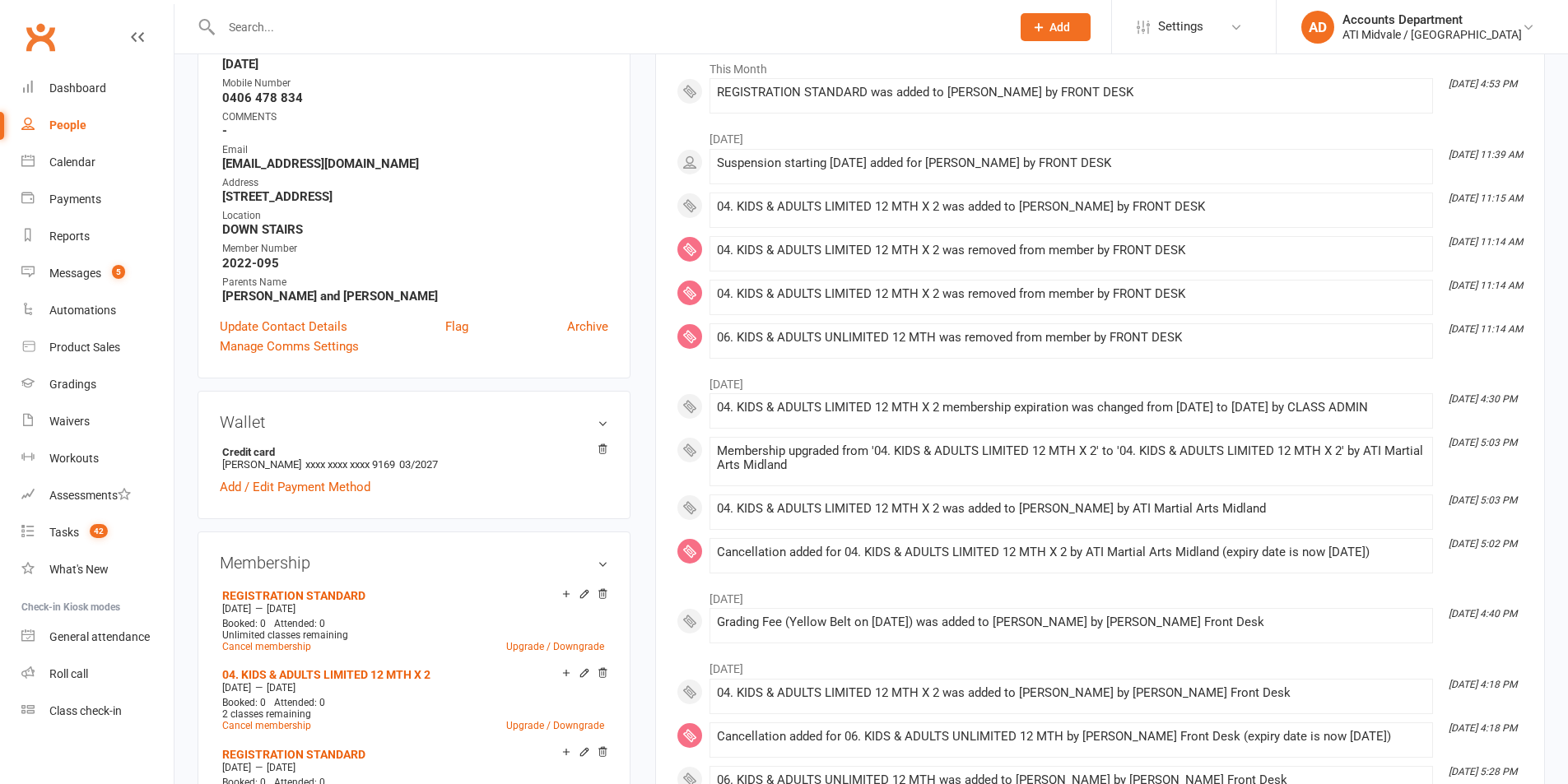
scroll to position [329, 0]
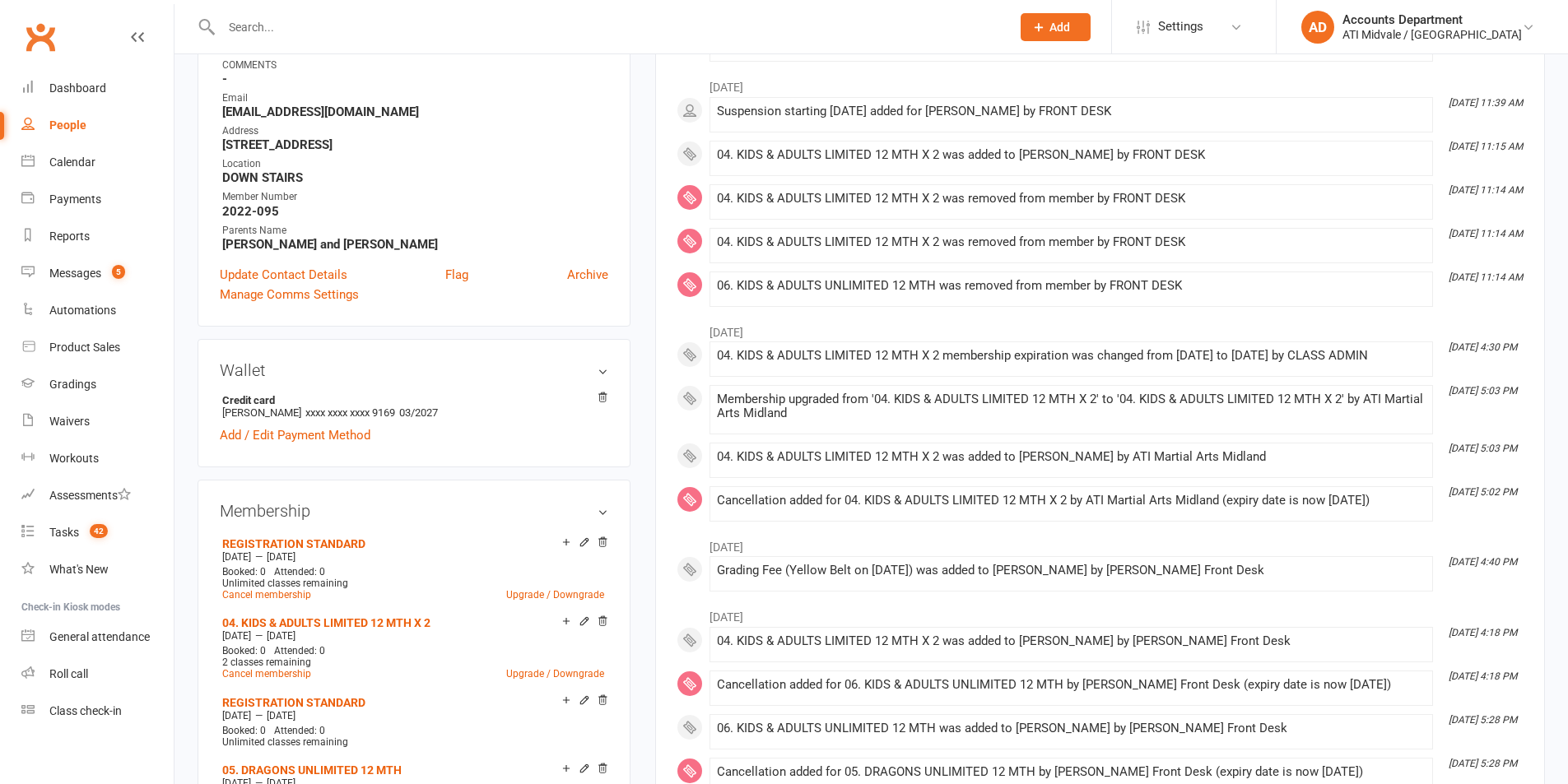
drag, startPoint x: 1088, startPoint y: 353, endPoint x: 1428, endPoint y: 371, distance: 340.5
click at [1428, 371] on li "[DATE] 4:30 PM 04. KIDS & ADULTS LIMITED 12 MTH X 2 membership expiration was c…" at bounding box center [1070, 358] width 724 height 35
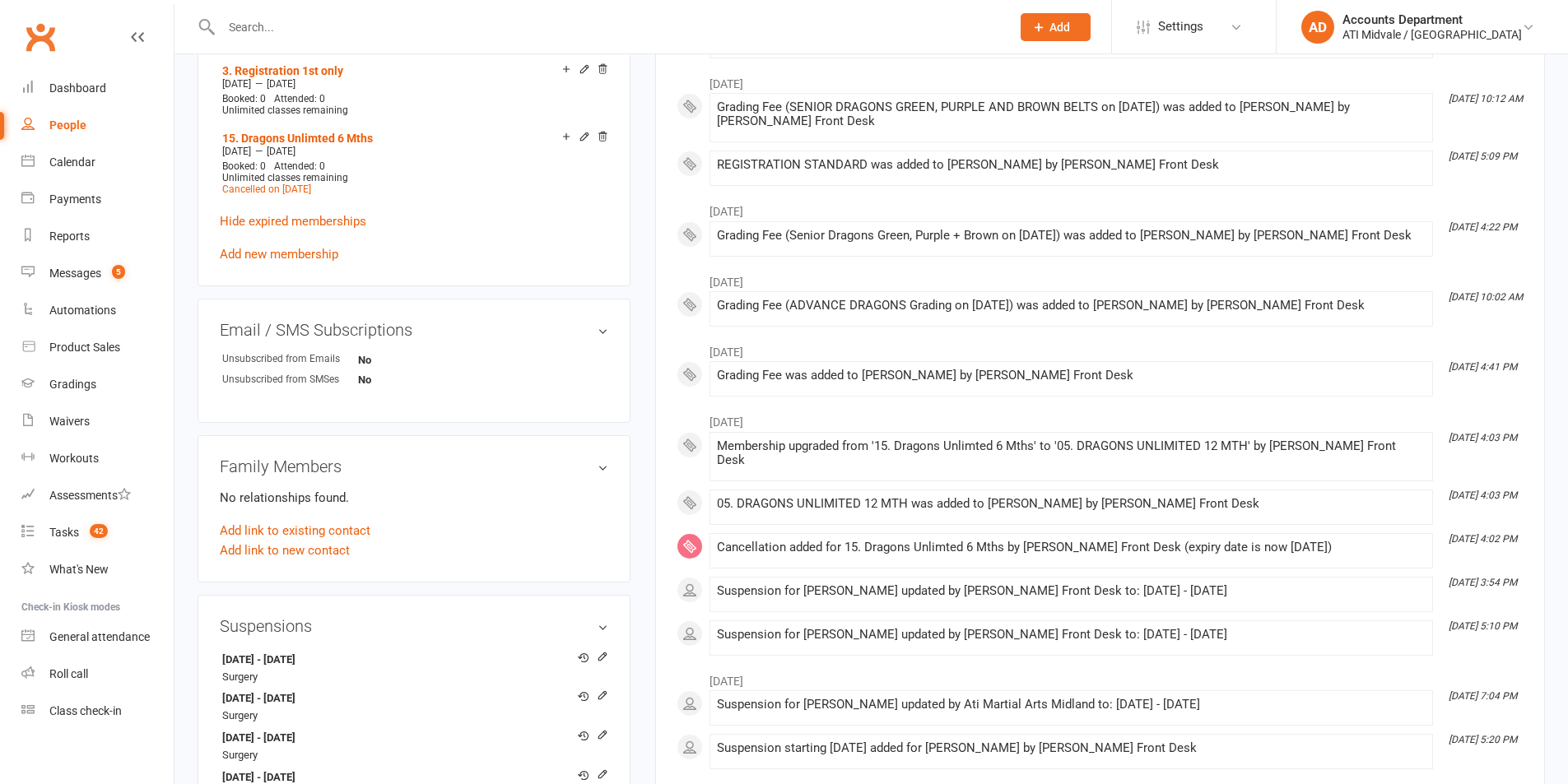
scroll to position [1152, 0]
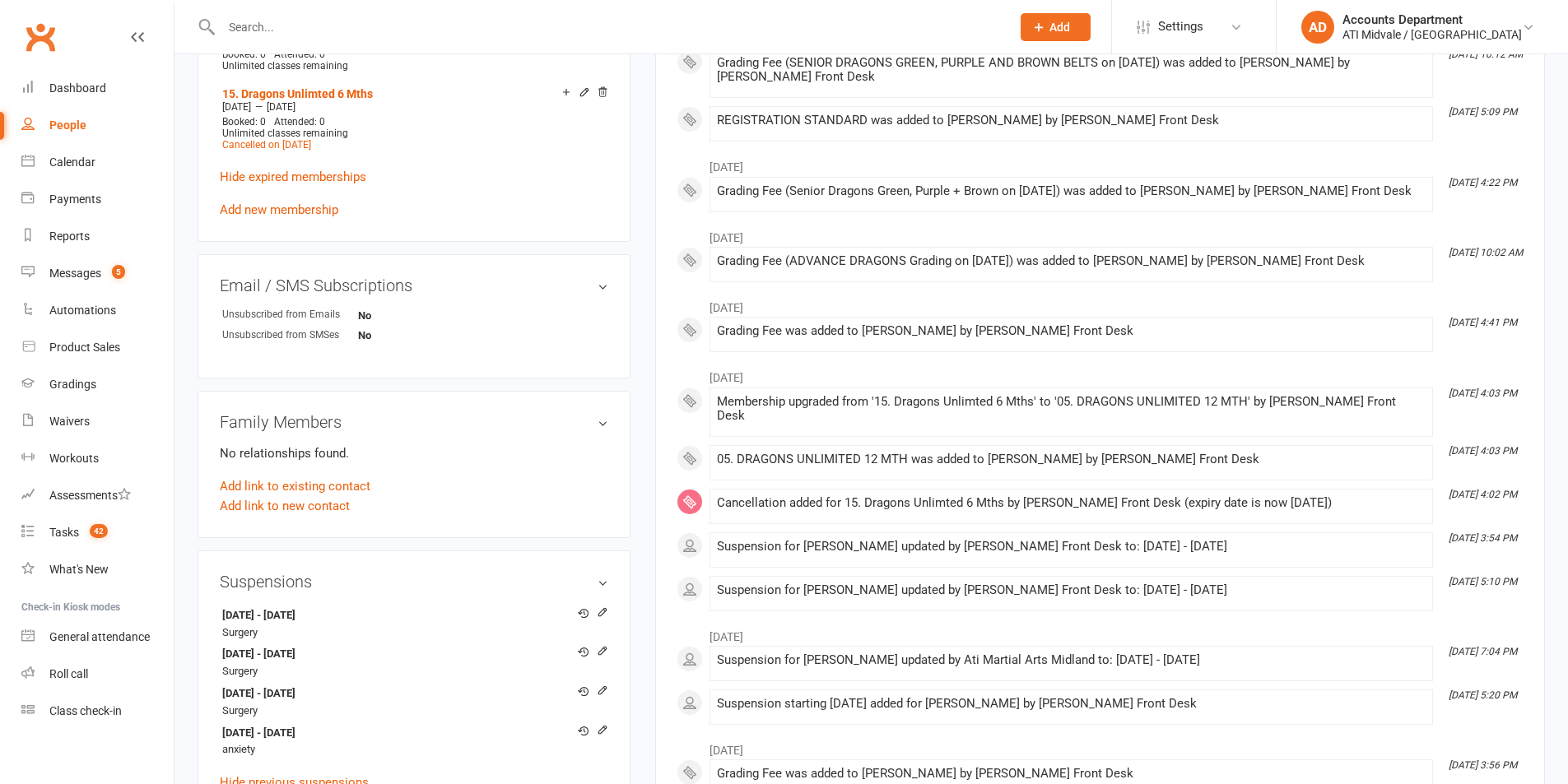
drag, startPoint x: 921, startPoint y: 540, endPoint x: 1232, endPoint y: 585, distance: 314.2
click at [1232, 585] on div "September [DATE] 4:03 PM Membership upgraded from '15. Dragons Unlimted 6 Mths'…" at bounding box center [1100, 485] width 847 height 250
click at [1233, 583] on div "Suspension for [PERSON_NAME] updated by [PERSON_NAME] Front Desk to: [DATE] - […" at bounding box center [1071, 590] width 709 height 14
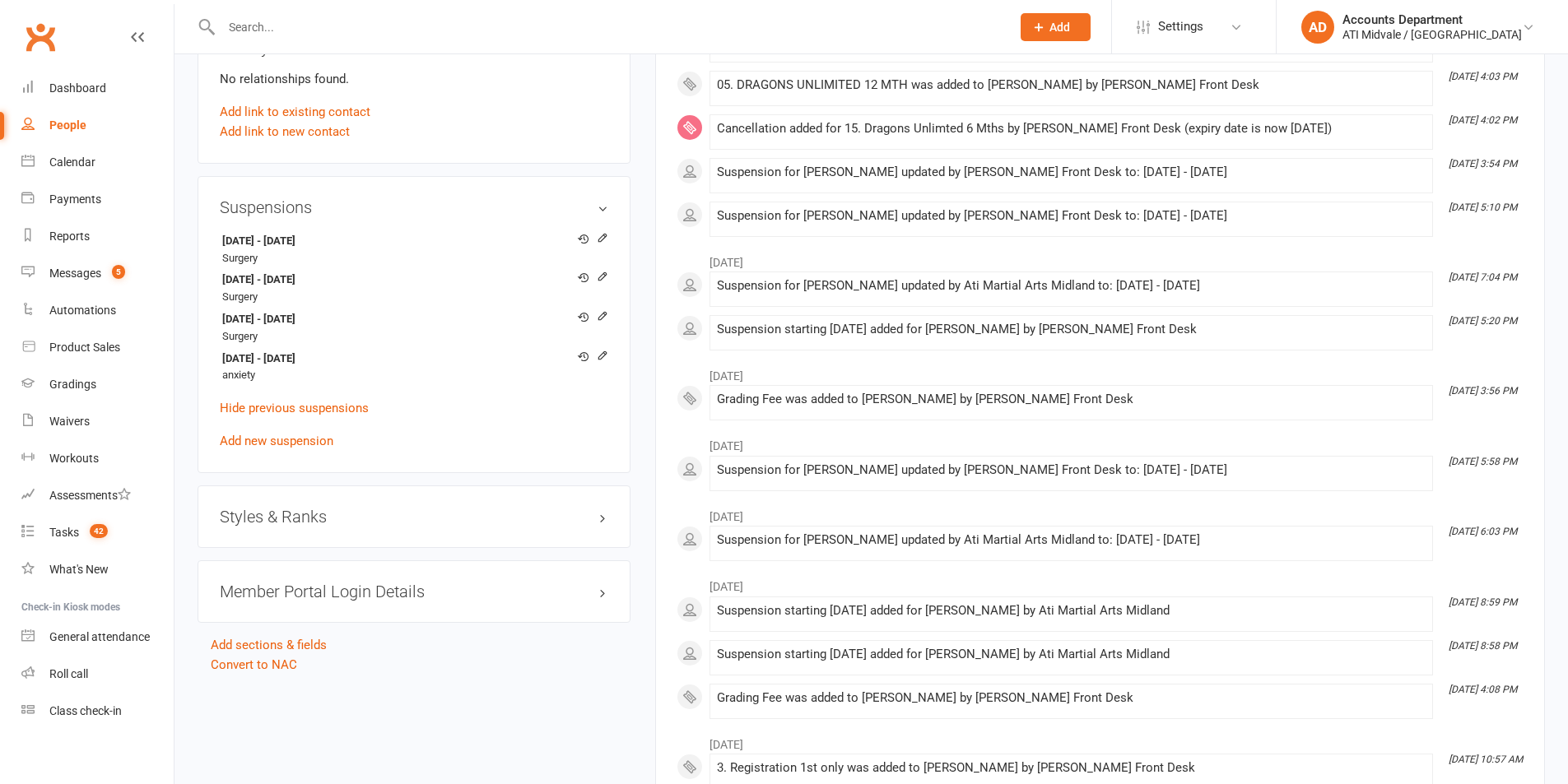
scroll to position [1563, 0]
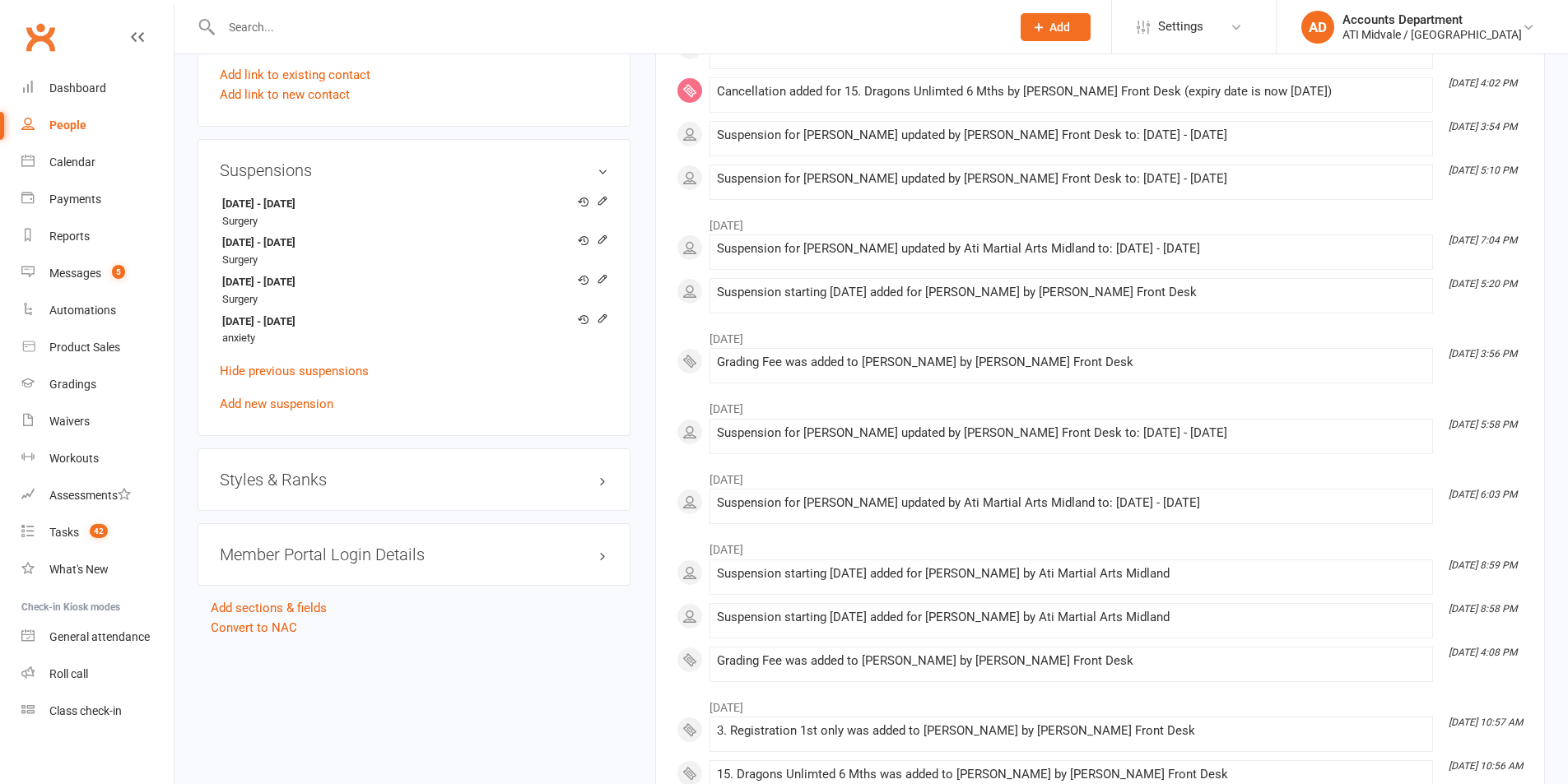
drag, startPoint x: 1293, startPoint y: 488, endPoint x: 1206, endPoint y: 497, distance: 87.5
click at [1193, 510] on li "[DATE] 6:03 PM Suspension for [PERSON_NAME] updated by Ati Martial Arts Midland…" at bounding box center [1070, 505] width 724 height 35
click at [1208, 496] on div "Suspension for [PERSON_NAME] updated by Ati Martial Arts Midland to: [DATE] - […" at bounding box center [1071, 503] width 709 height 14
drag, startPoint x: 1070, startPoint y: 607, endPoint x: 703, endPoint y: 554, distance: 370.8
click at [703, 554] on div "November [DATE] 8:59 PM Suspension starting [DATE] added for [PERSON_NAME] by A…" at bounding box center [1100, 607] width 847 height 149
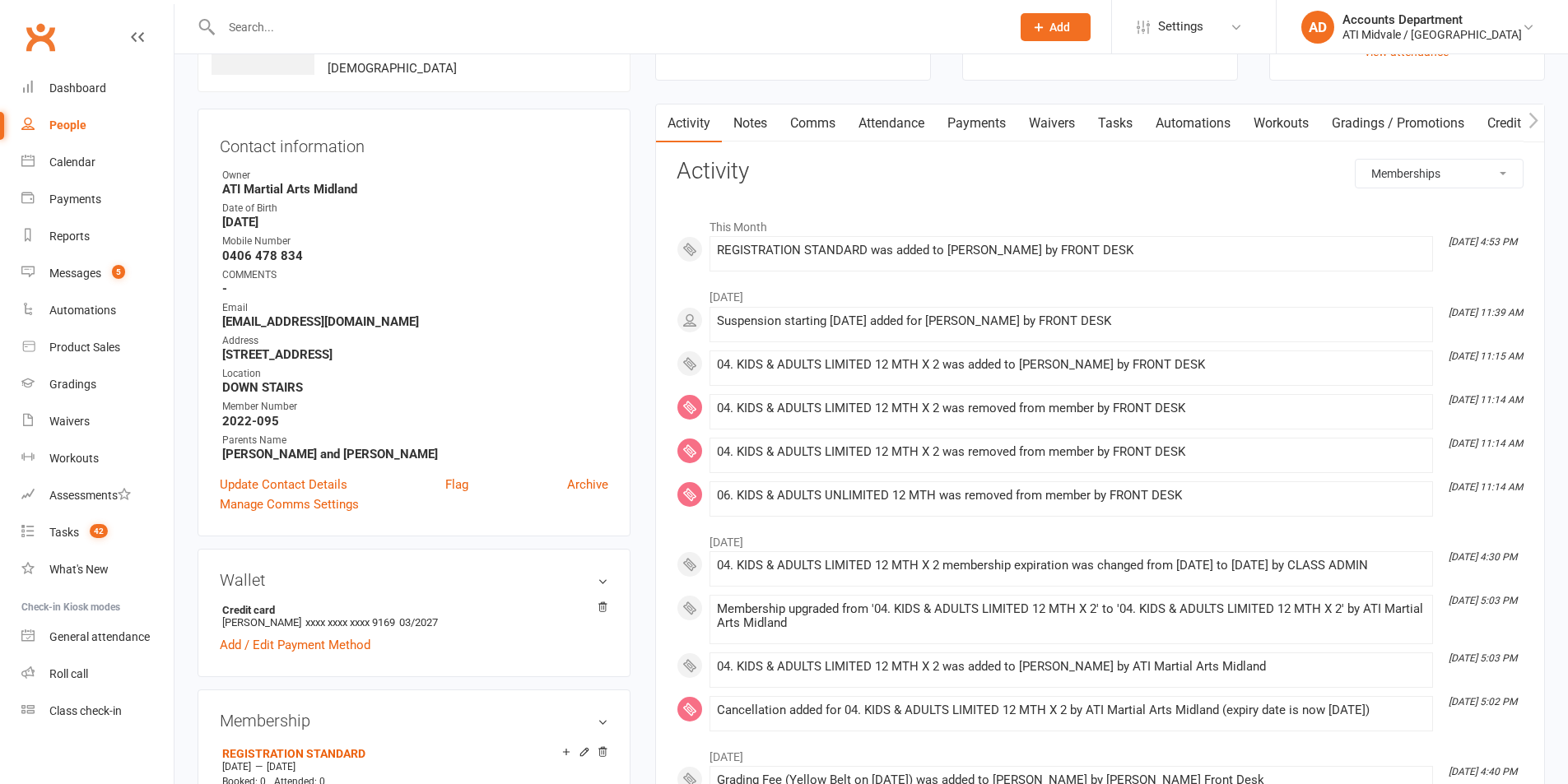
scroll to position [0, 0]
